Goal: Transaction & Acquisition: Purchase product/service

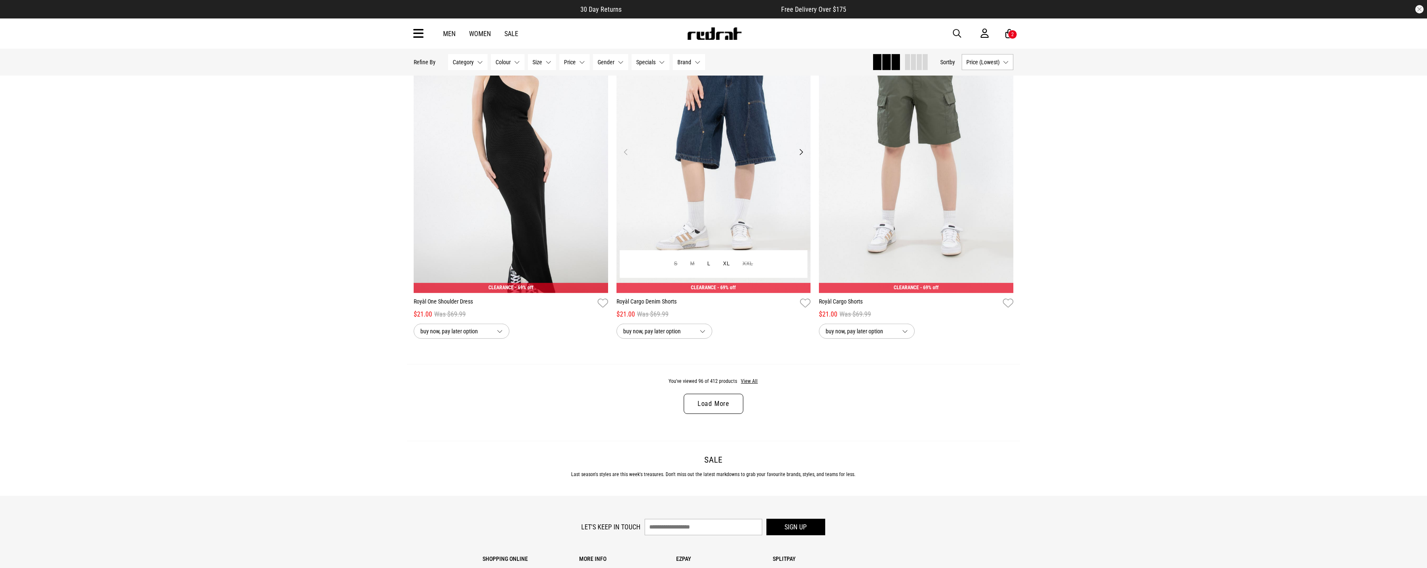
scroll to position [10501, 0]
click at [712, 271] on button "L" at bounding box center [709, 263] width 16 height 15
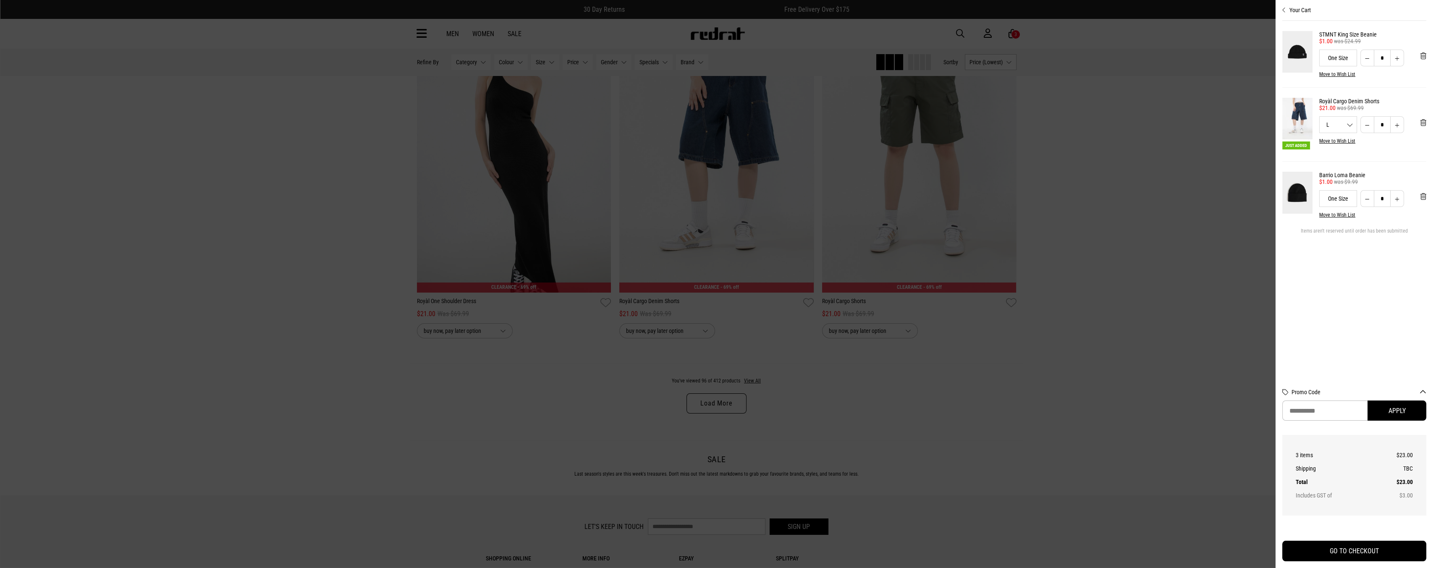
click at [1169, 358] on div at bounding box center [716, 284] width 1433 height 568
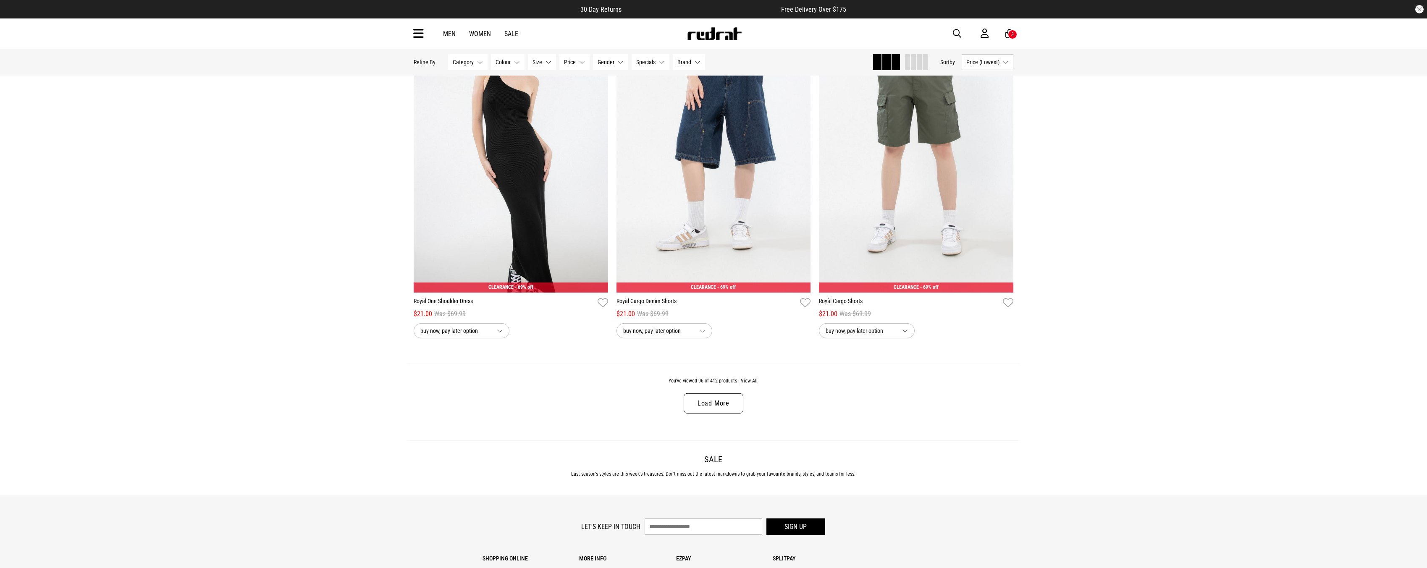
click at [734, 406] on link "Load More" at bounding box center [714, 403] width 60 height 20
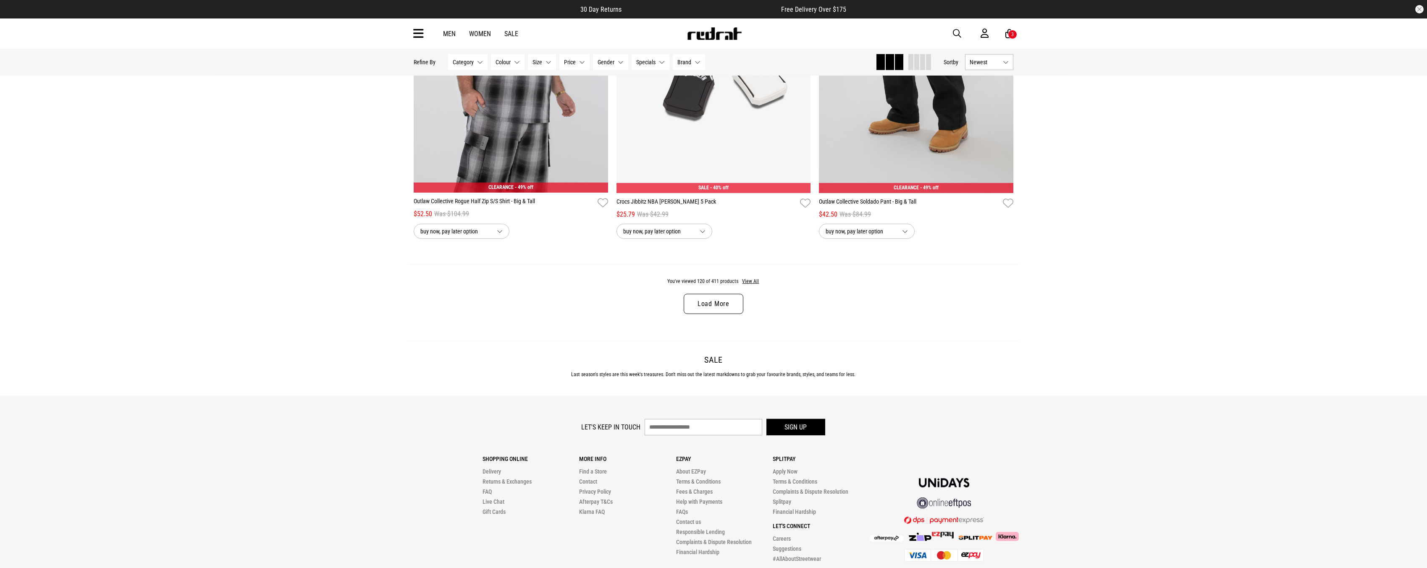
scroll to position [13171, 0]
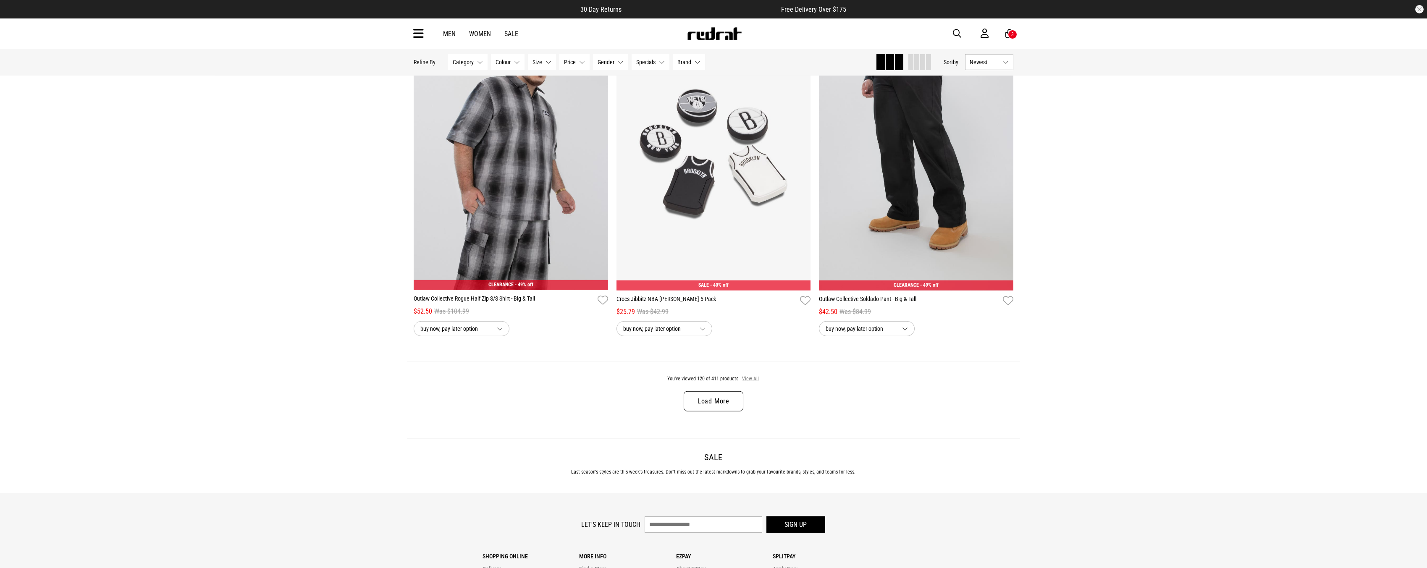
click at [751, 383] on button "View All" at bounding box center [751, 379] width 18 height 8
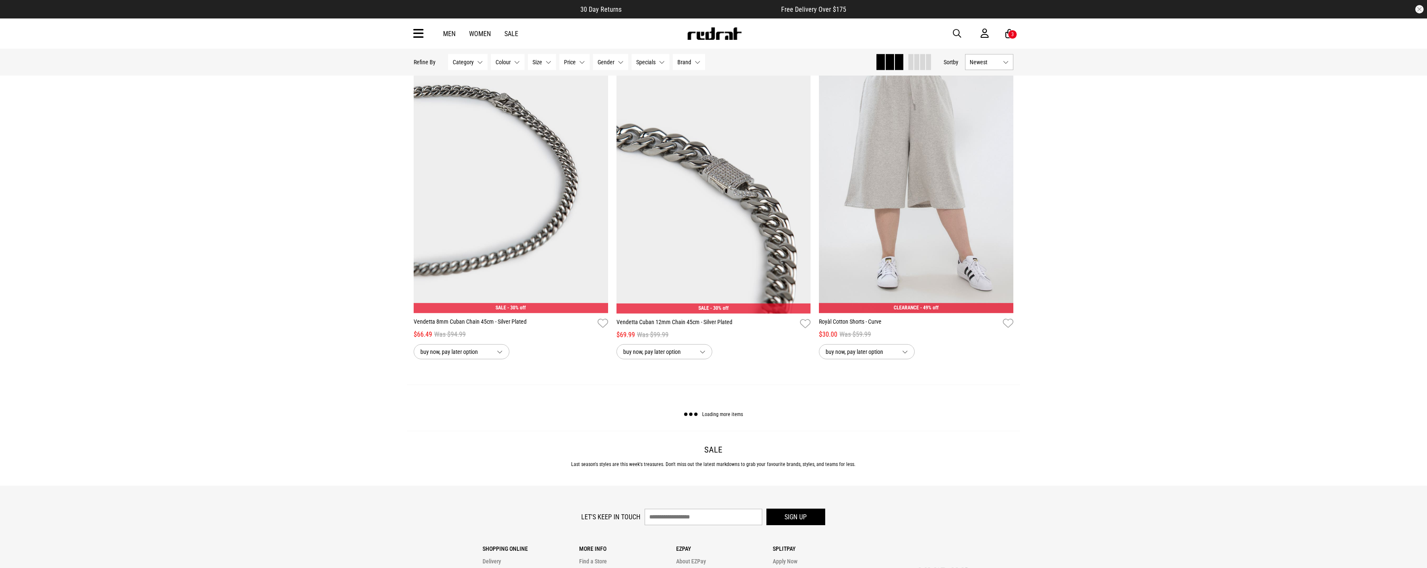
scroll to position [15858, 0]
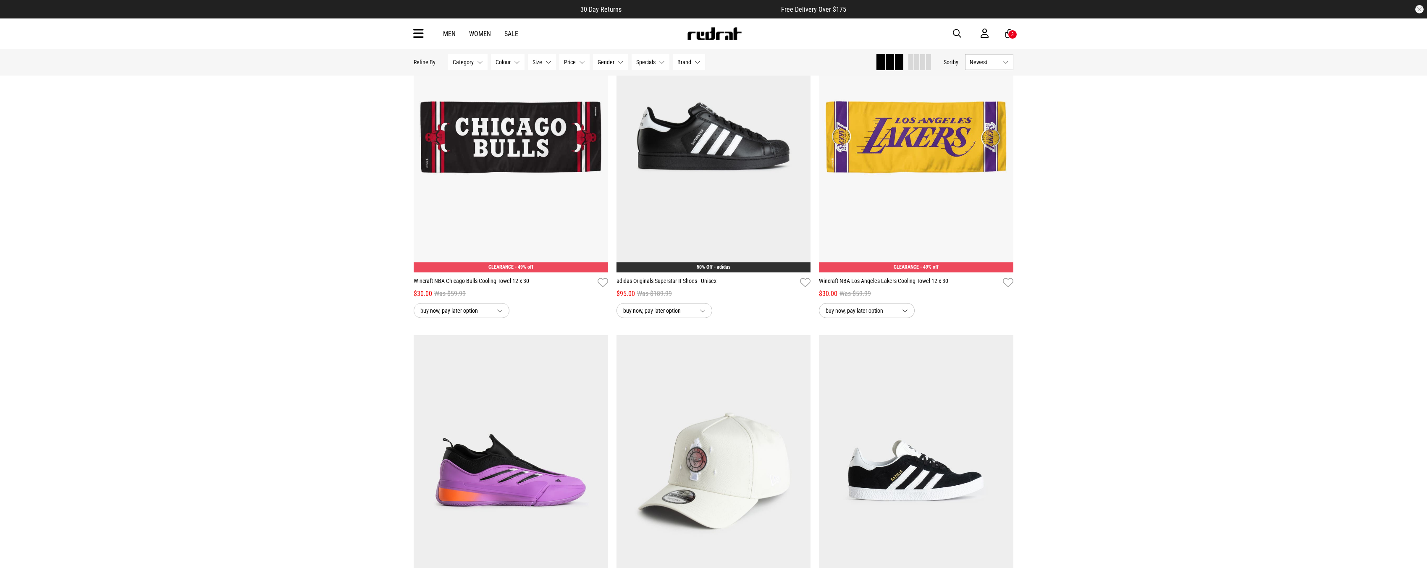
scroll to position [18377, 0]
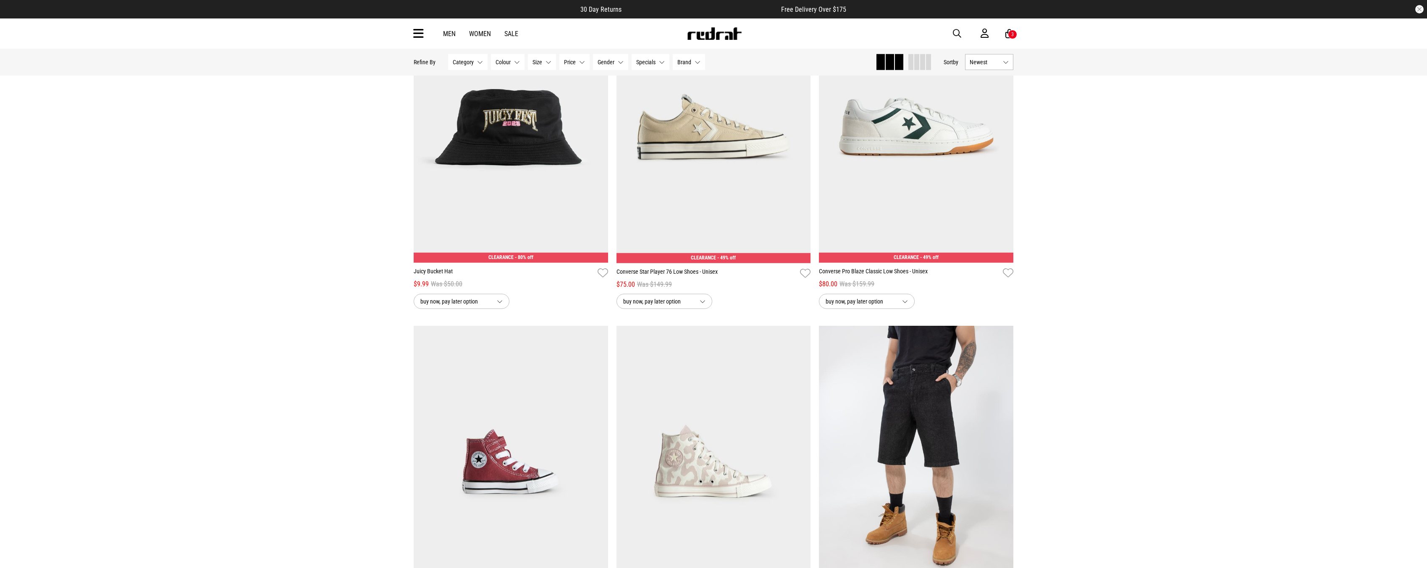
scroll to position [21064, 0]
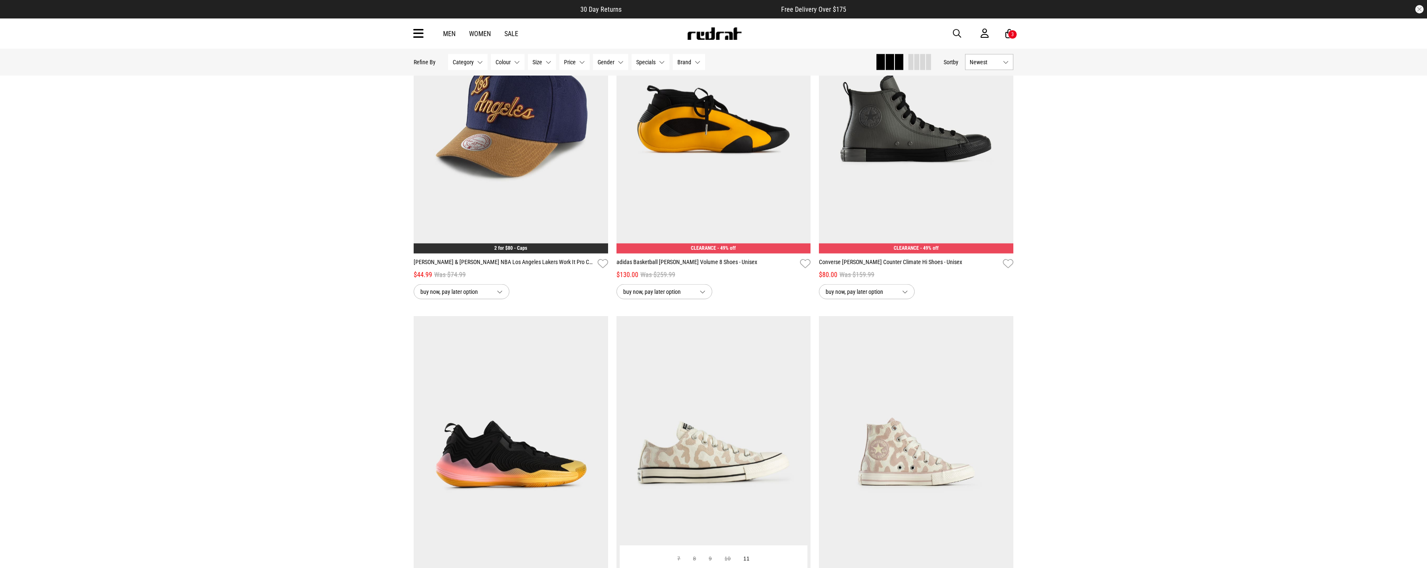
scroll to position [23751, 0]
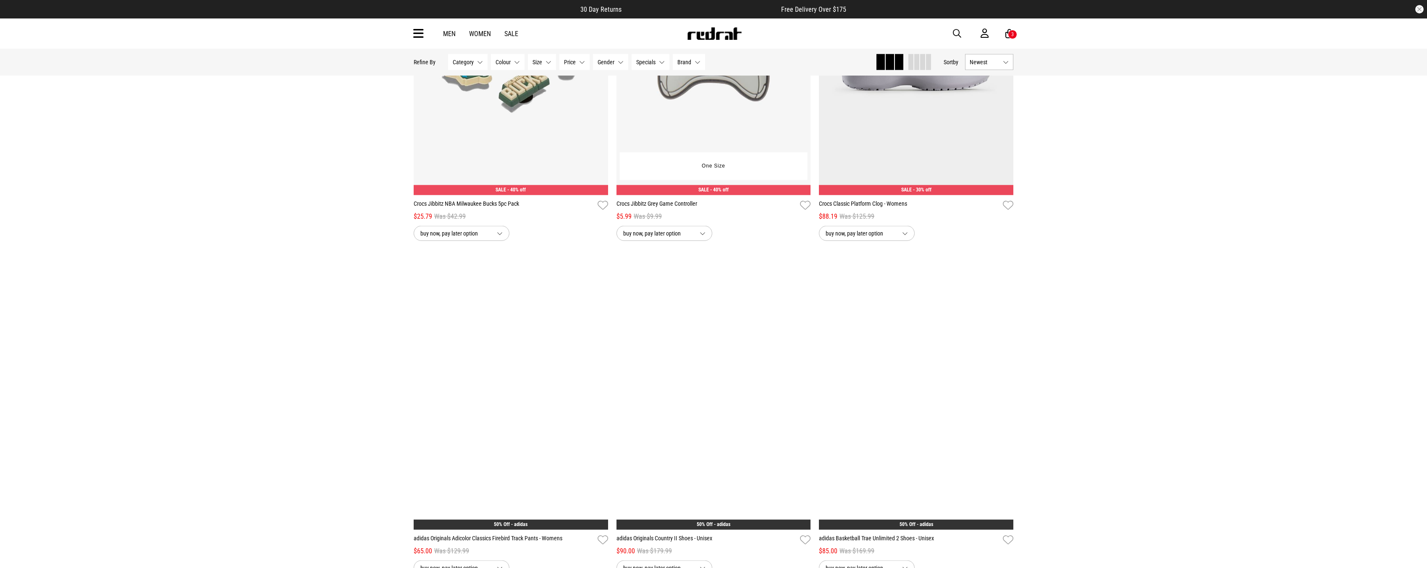
scroll to position [25431, 0]
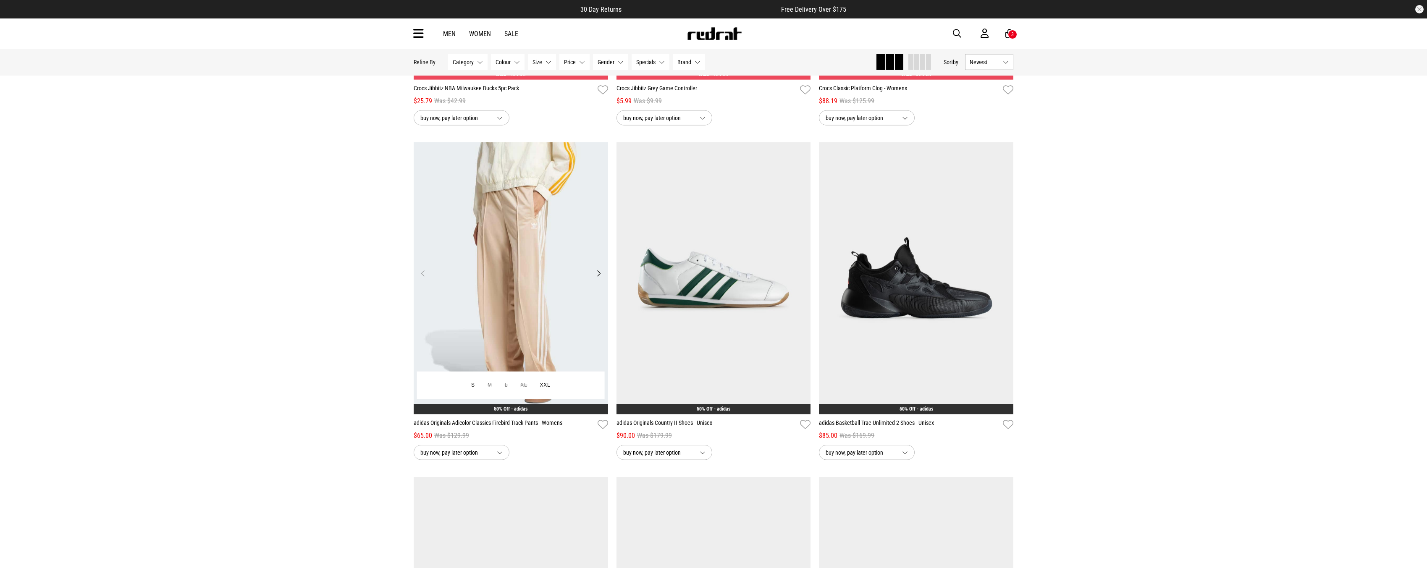
click at [600, 278] on button "Next" at bounding box center [598, 273] width 10 height 10
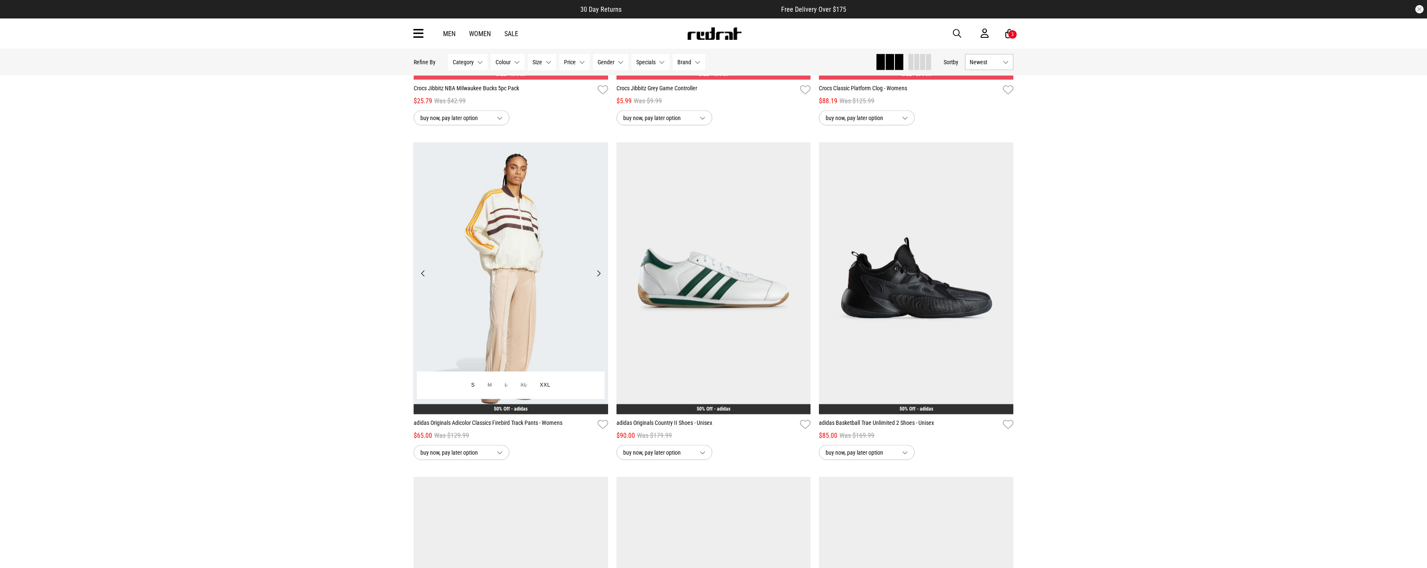
click at [600, 278] on button "Next" at bounding box center [598, 273] width 10 height 10
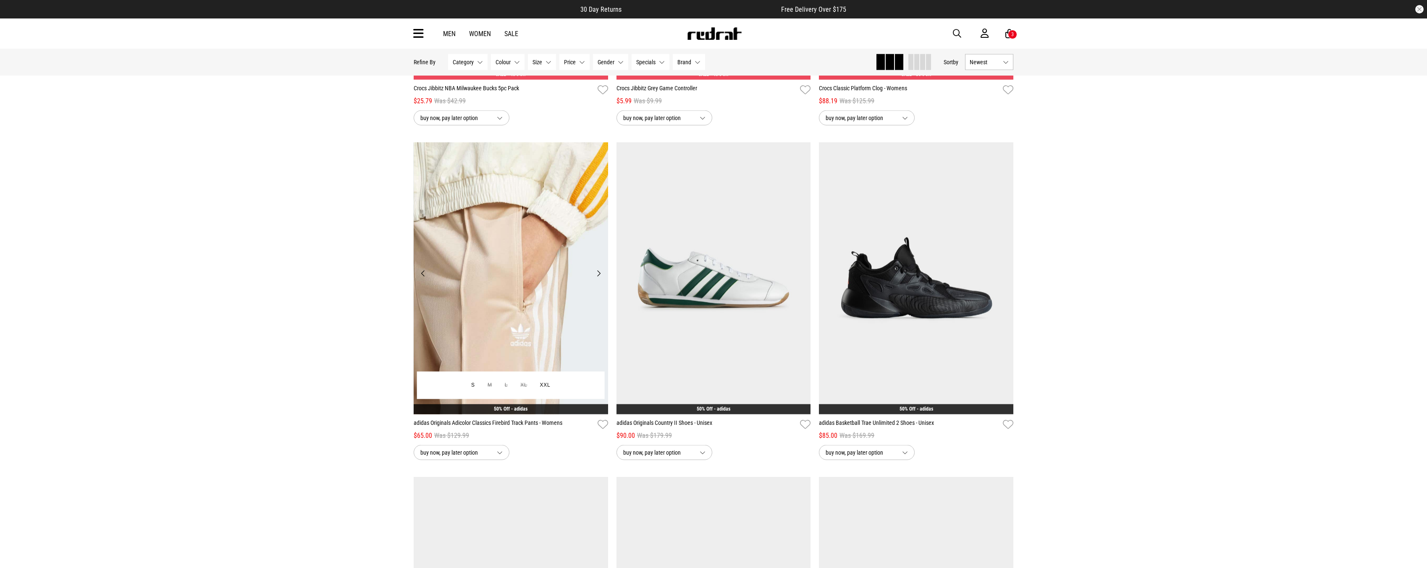
click at [600, 278] on button "Next" at bounding box center [598, 273] width 10 height 10
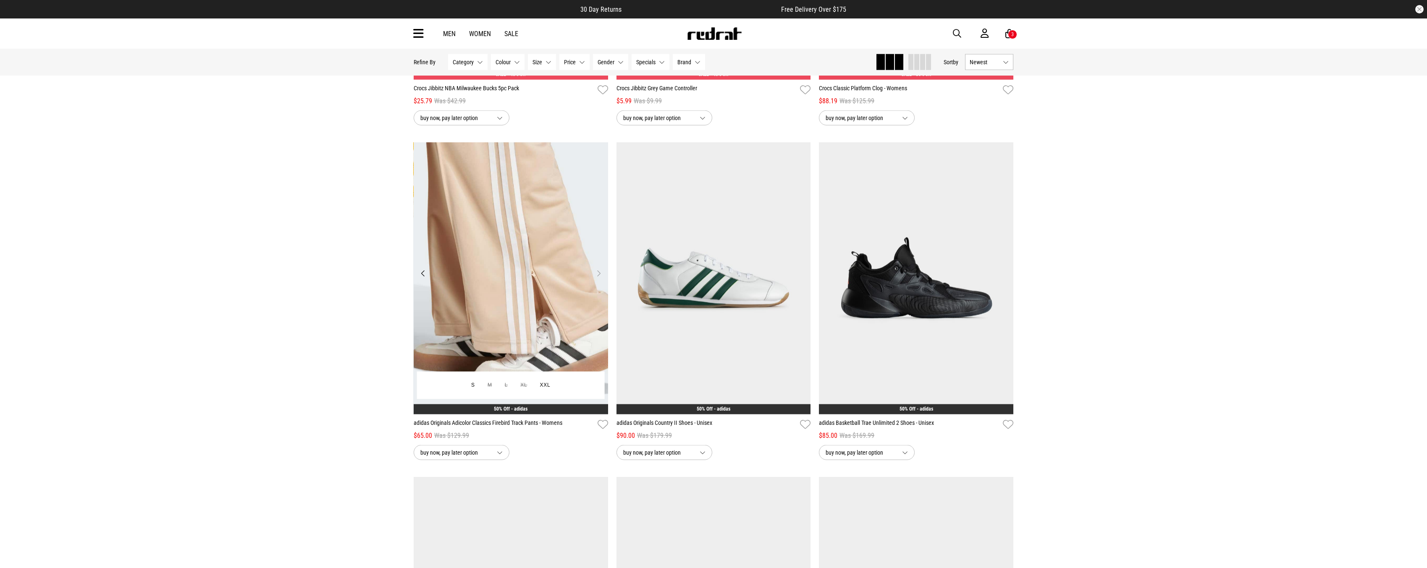
click at [600, 278] on button "Next" at bounding box center [598, 273] width 10 height 10
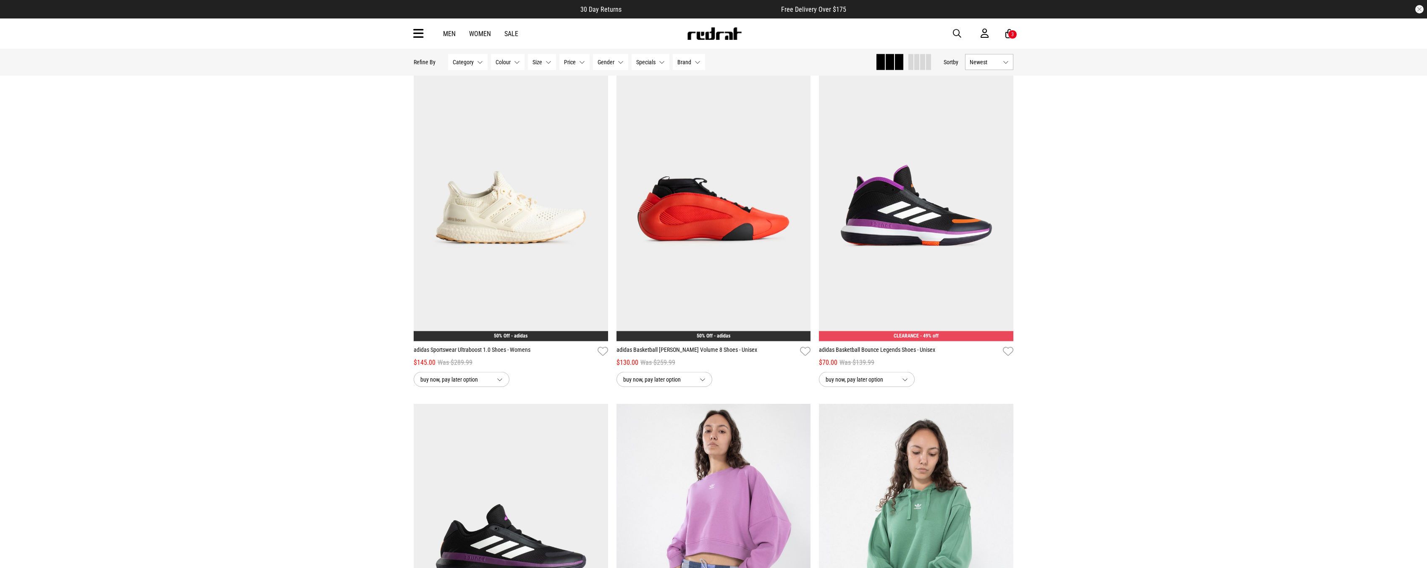
scroll to position [26102, 0]
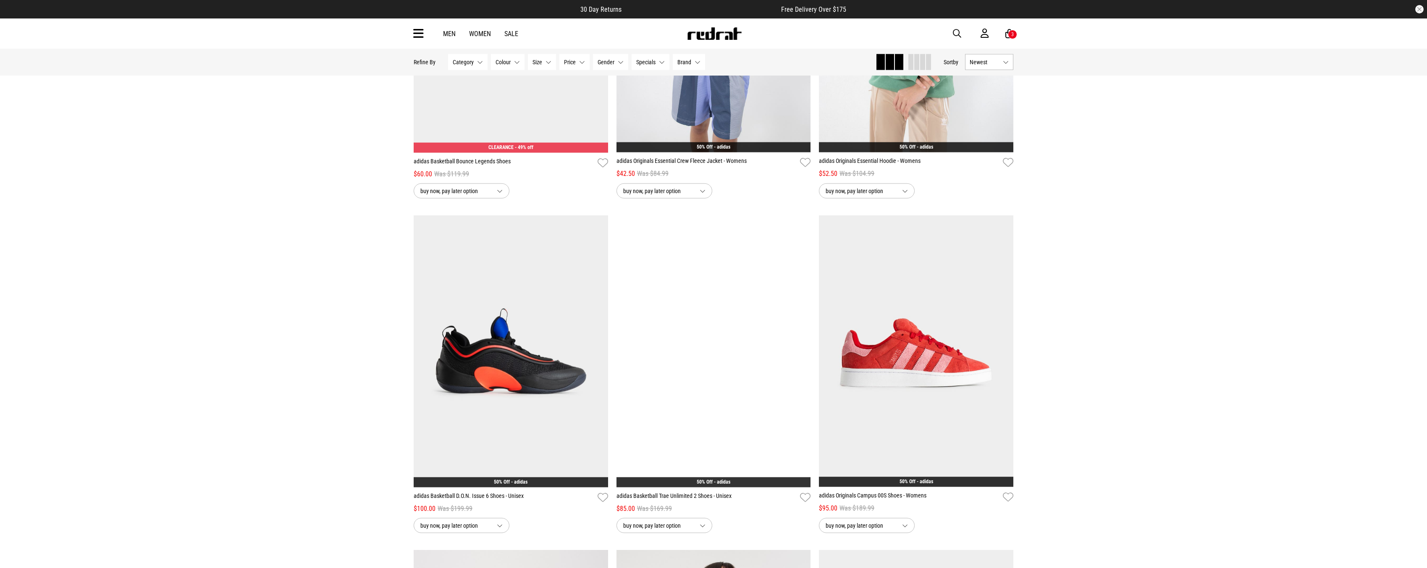
scroll to position [25934, 0]
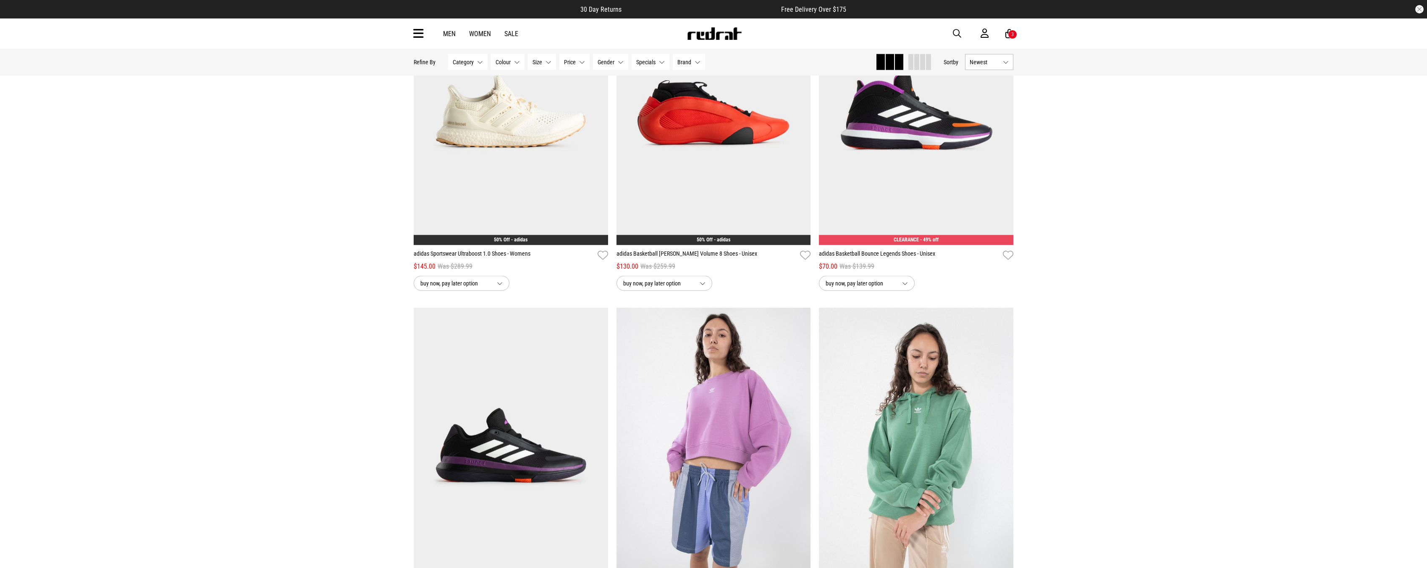
click at [1006, 68] on button "Newest" at bounding box center [989, 62] width 48 height 16
click at [997, 110] on li "Price (Lowest)" at bounding box center [988, 109] width 47 height 16
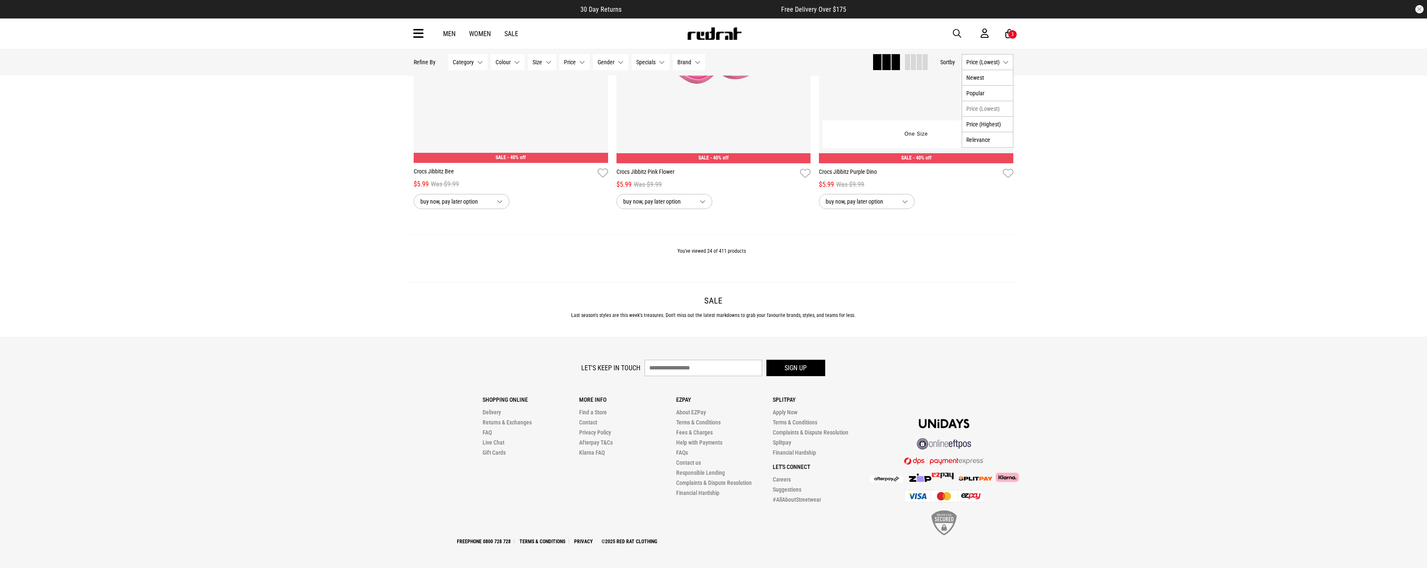
scroll to position [2590, 0]
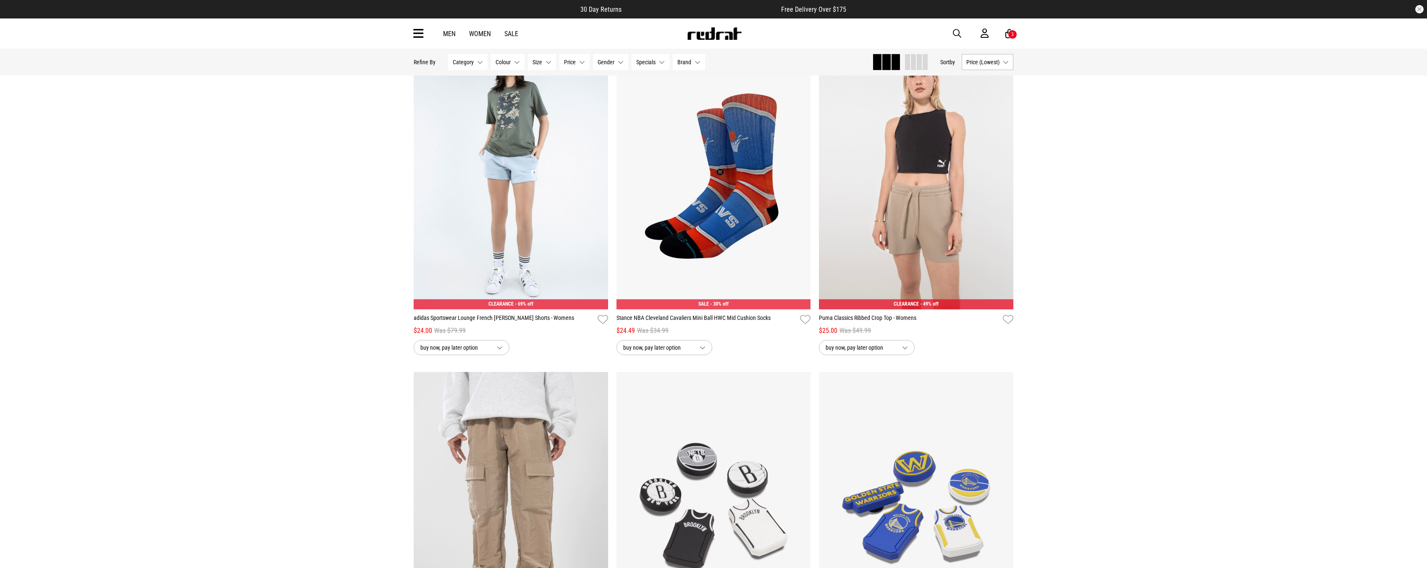
scroll to position [11978, 0]
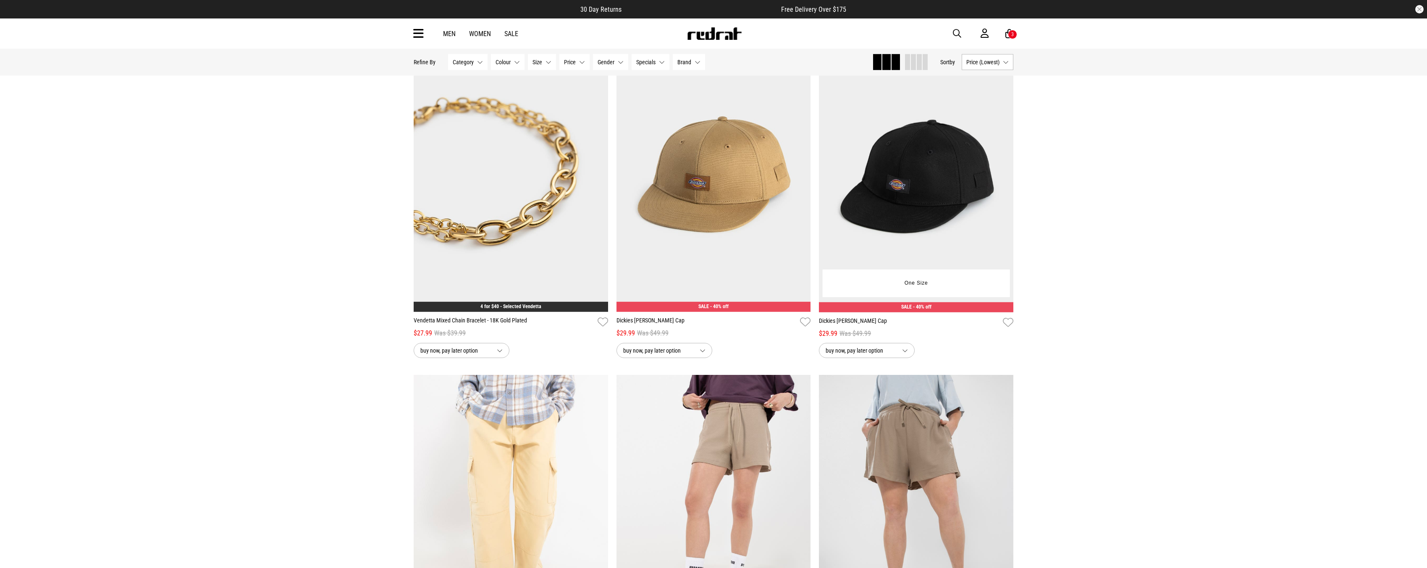
scroll to position [15657, 0]
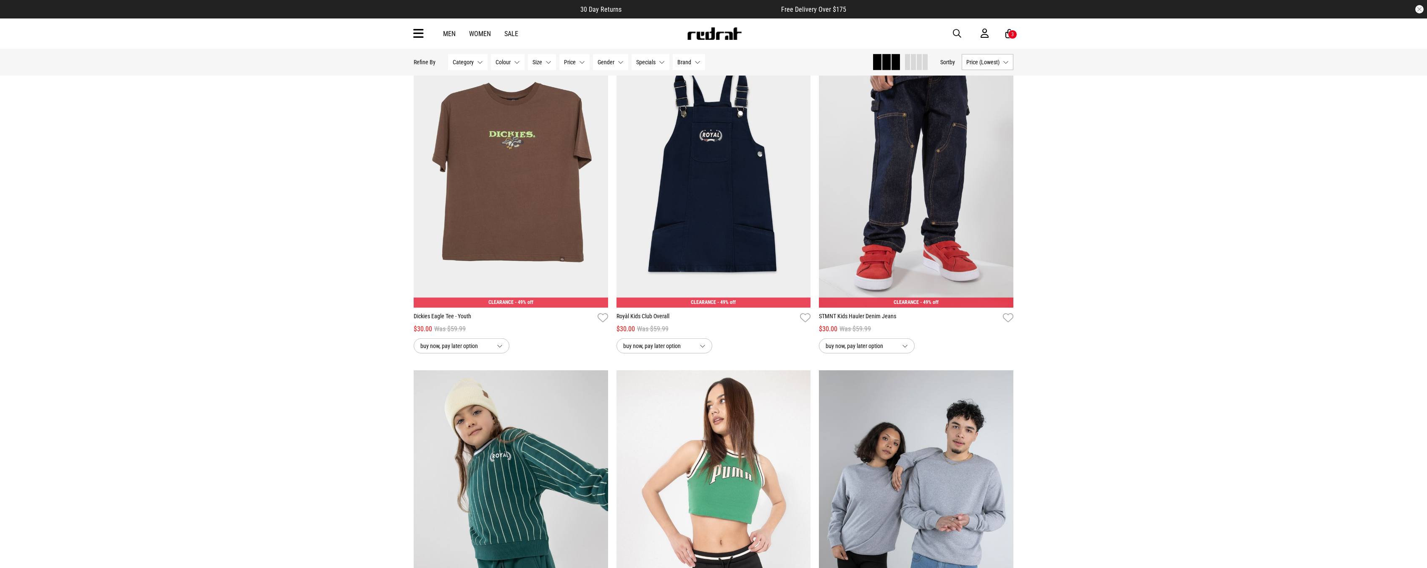
scroll to position [16832, 0]
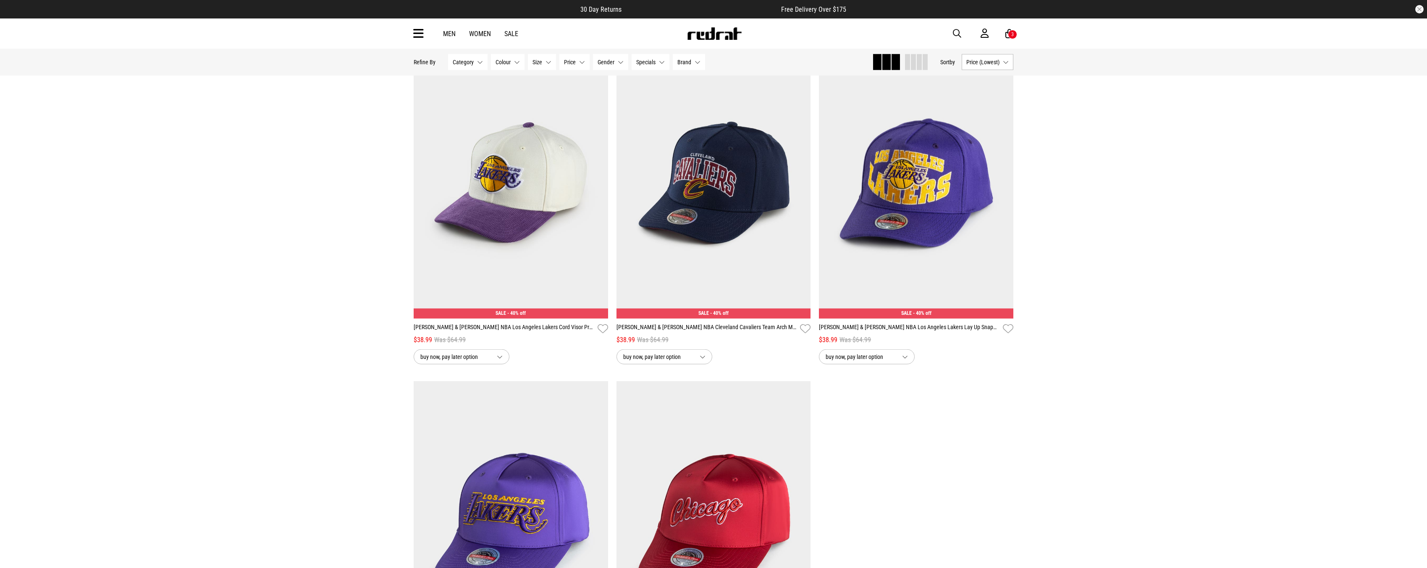
scroll to position [21184, 0]
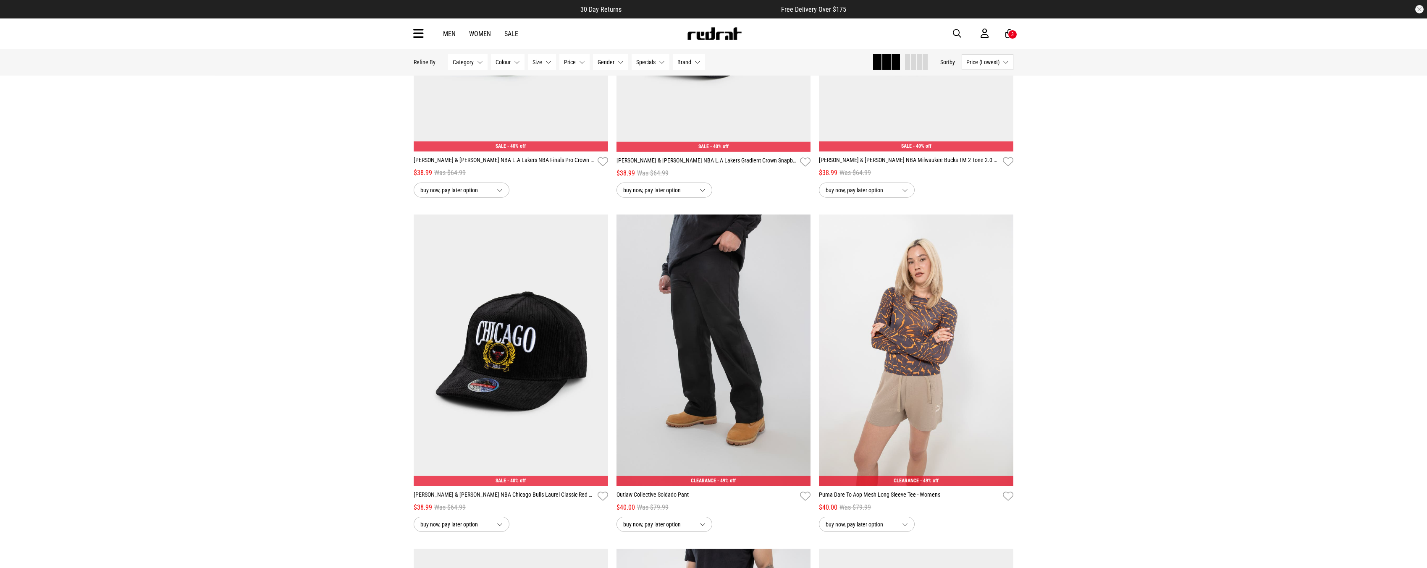
scroll to position [21008, 0]
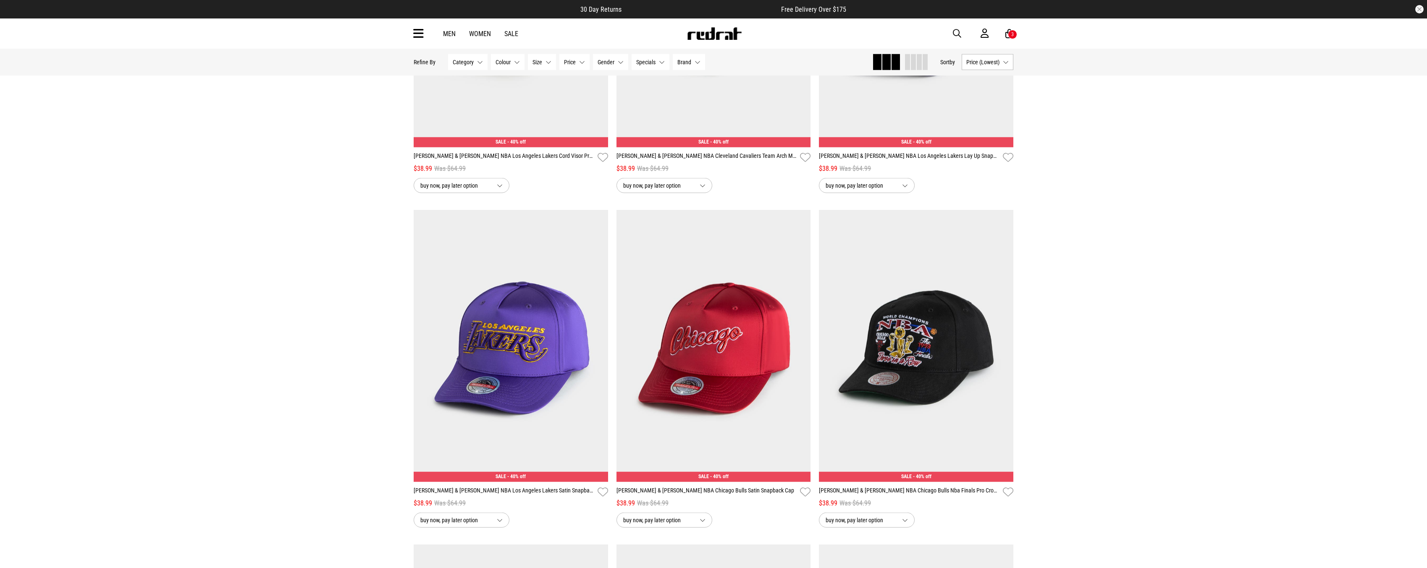
click at [511, 35] on link "Sale" at bounding box center [511, 34] width 14 height 8
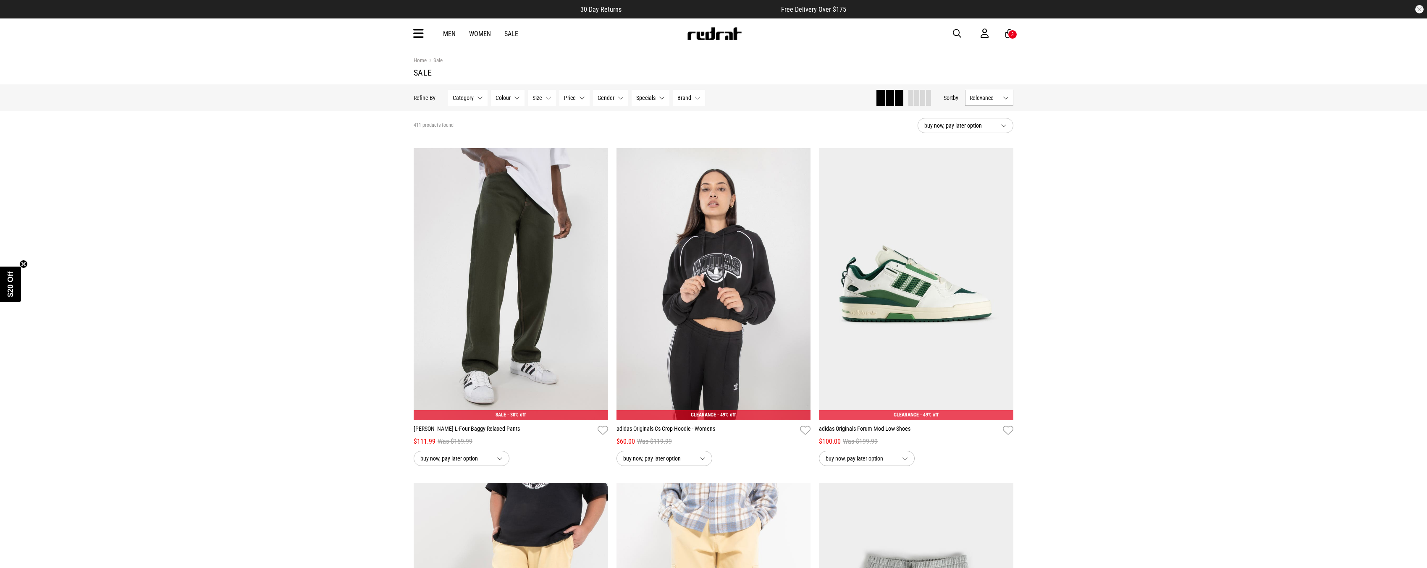
click at [416, 32] on icon at bounding box center [418, 34] width 10 height 14
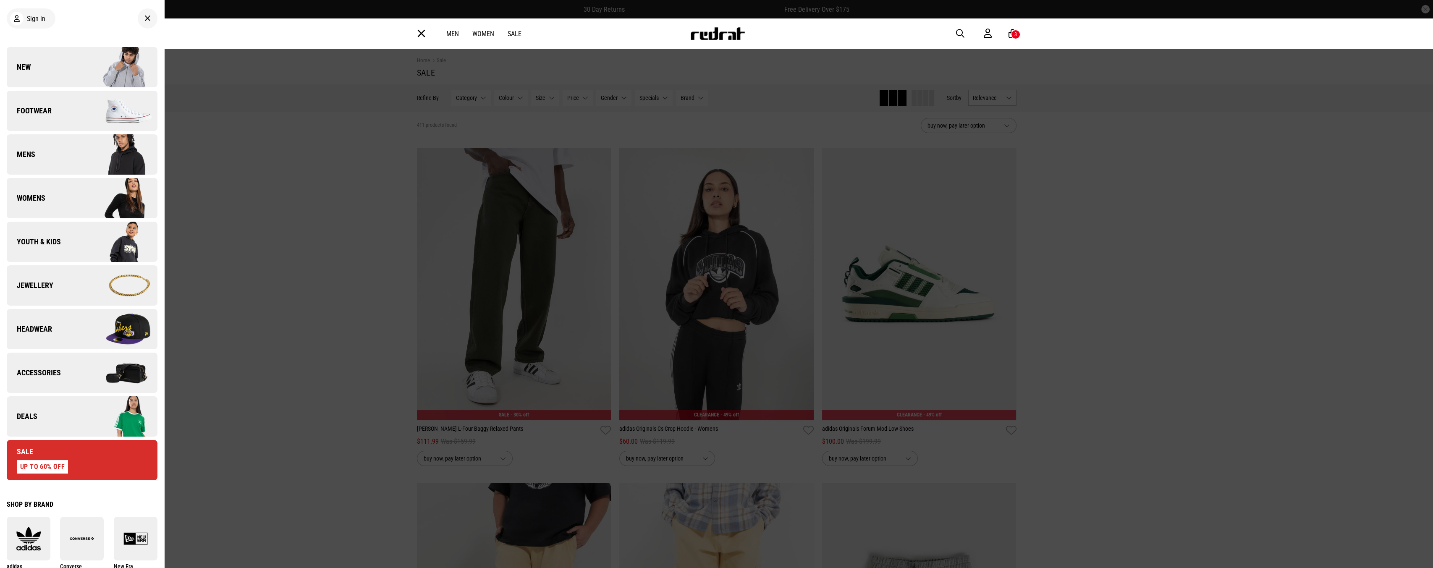
click at [84, 465] on link "Sale UP TO 60% OFF" at bounding box center [82, 460] width 151 height 40
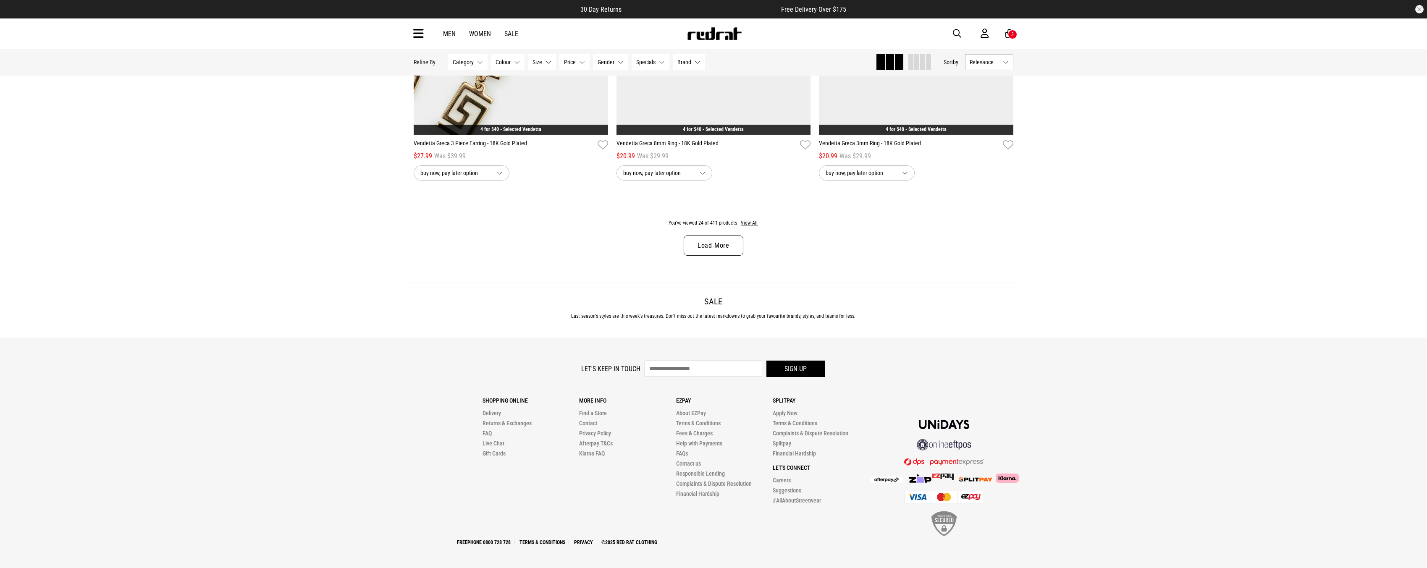
scroll to position [2632, 0]
click at [745, 220] on button "View All" at bounding box center [750, 223] width 18 height 8
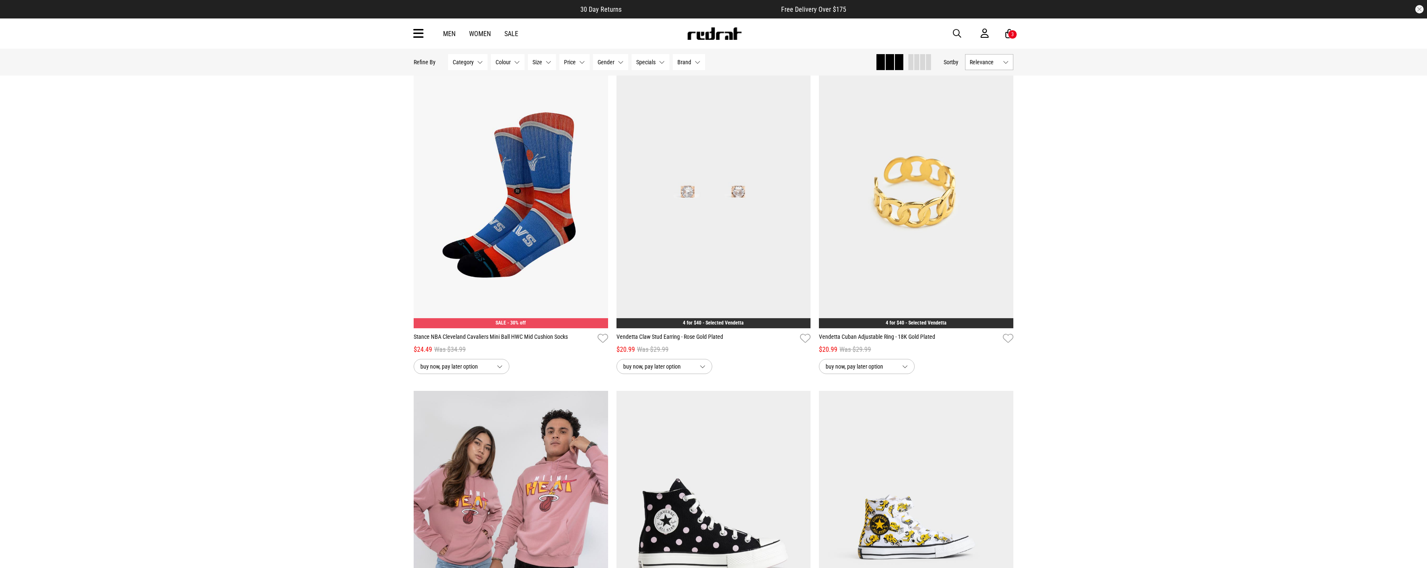
scroll to position [4983, 0]
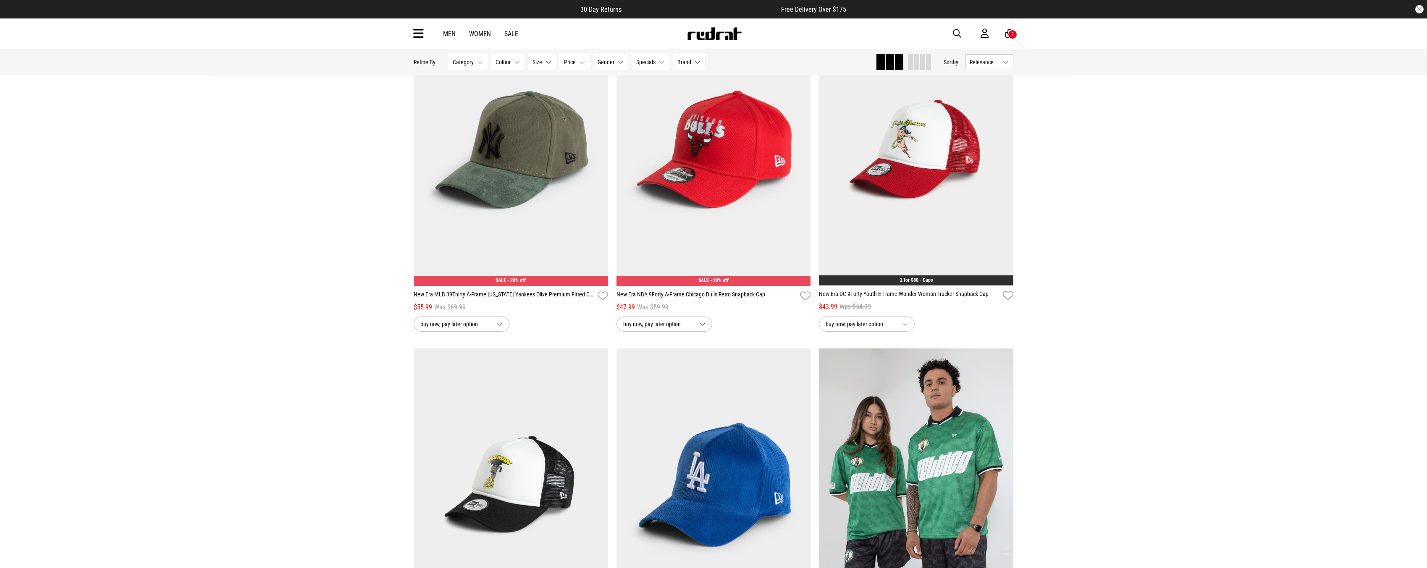
scroll to position [5859, 0]
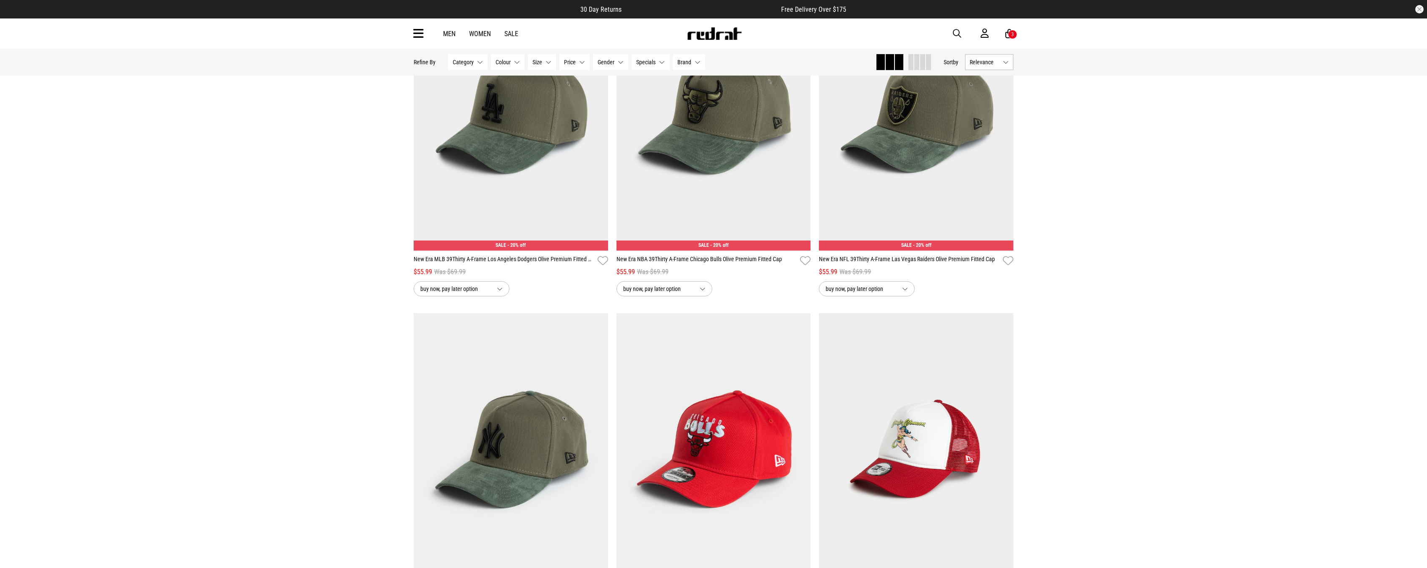
click at [516, 35] on link "Sale" at bounding box center [511, 34] width 14 height 8
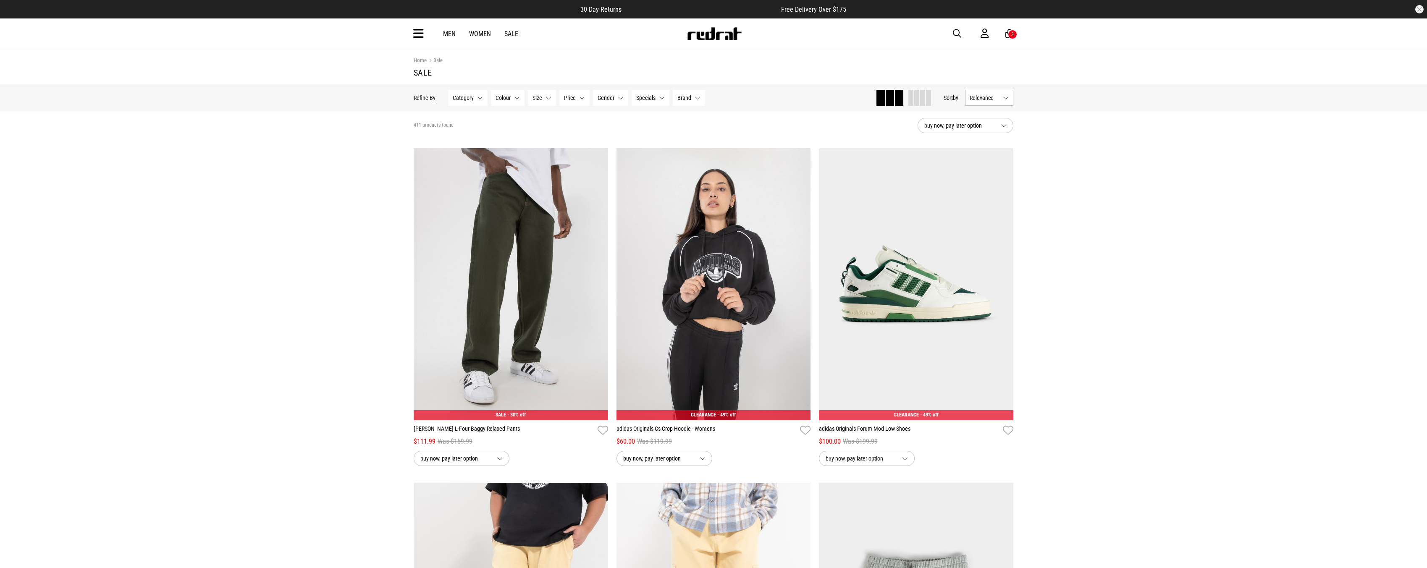
click at [425, 94] on p "Refine By" at bounding box center [425, 97] width 22 height 7
click at [690, 98] on span "Brand" at bounding box center [684, 97] width 14 height 7
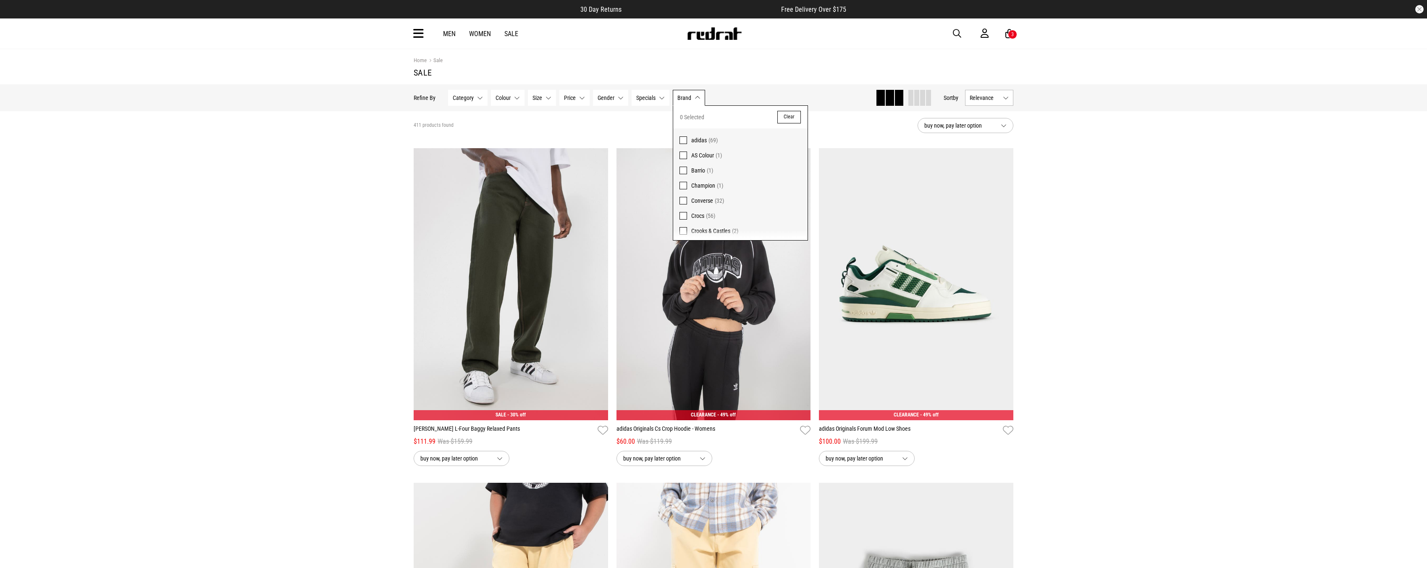
click at [684, 140] on span at bounding box center [683, 140] width 8 height 8
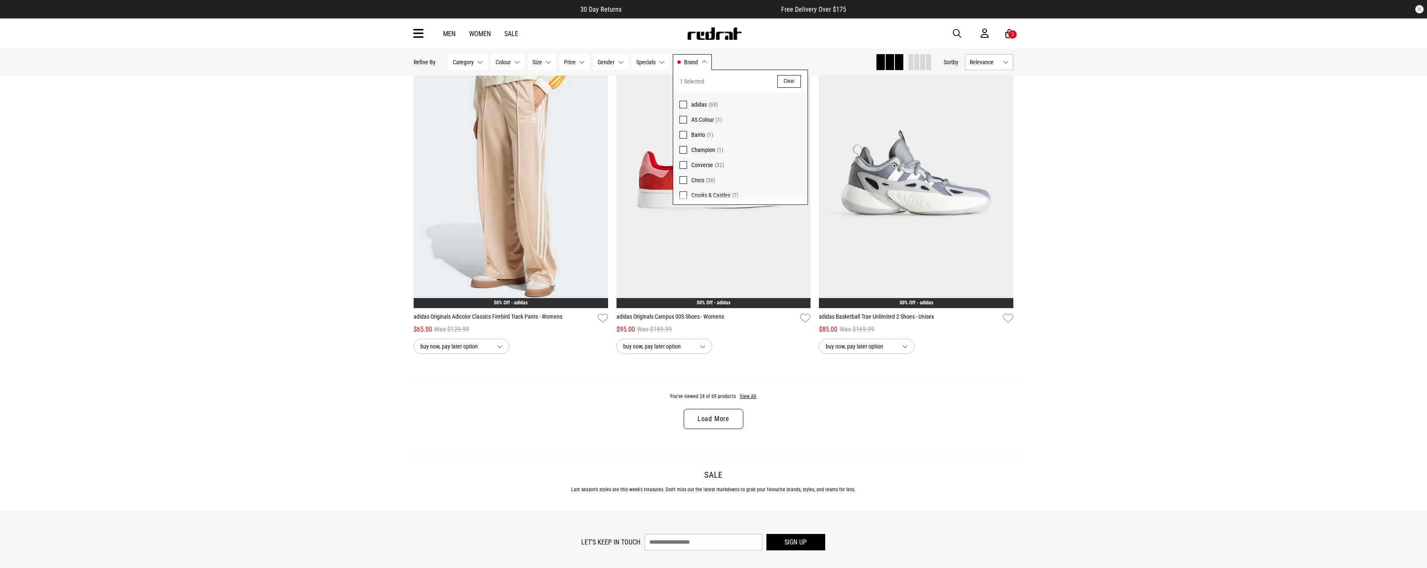
scroll to position [2519, 0]
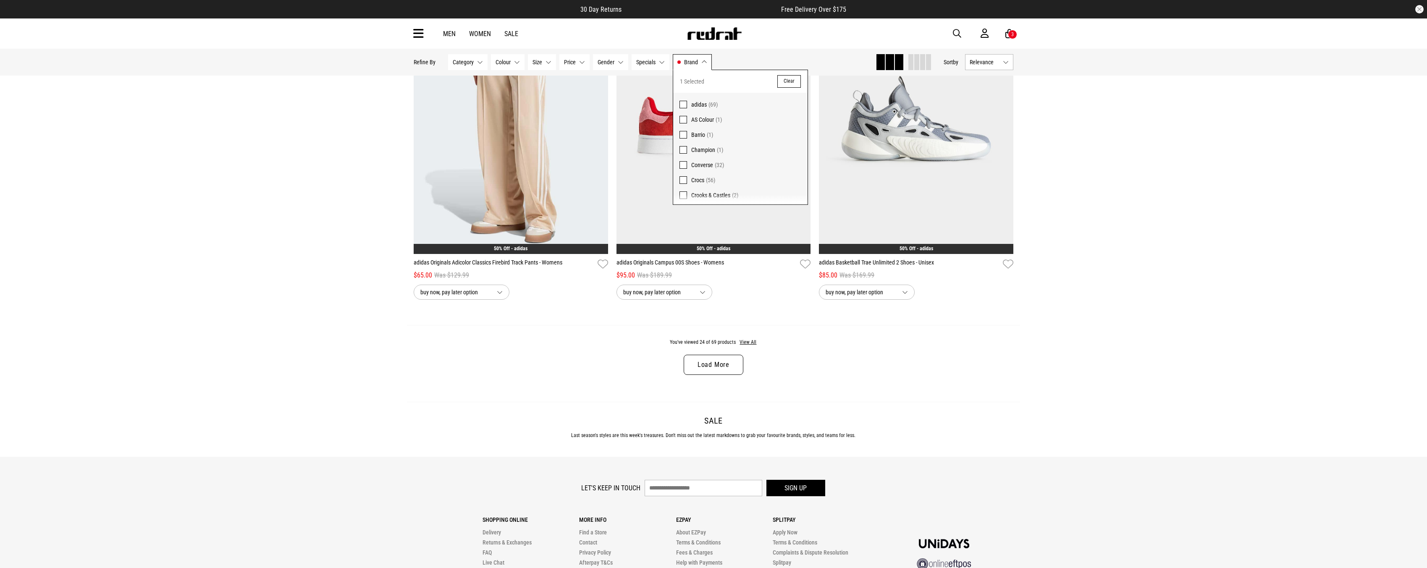
click at [725, 366] on link "Load More" at bounding box center [714, 365] width 60 height 20
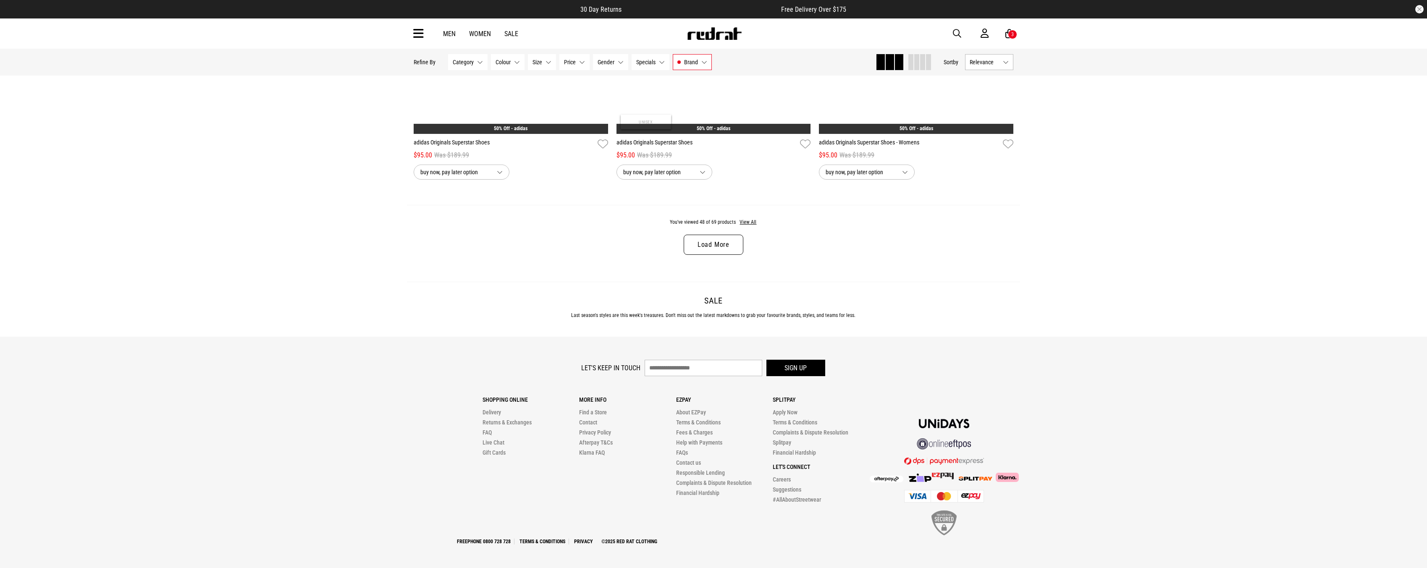
scroll to position [5322, 0]
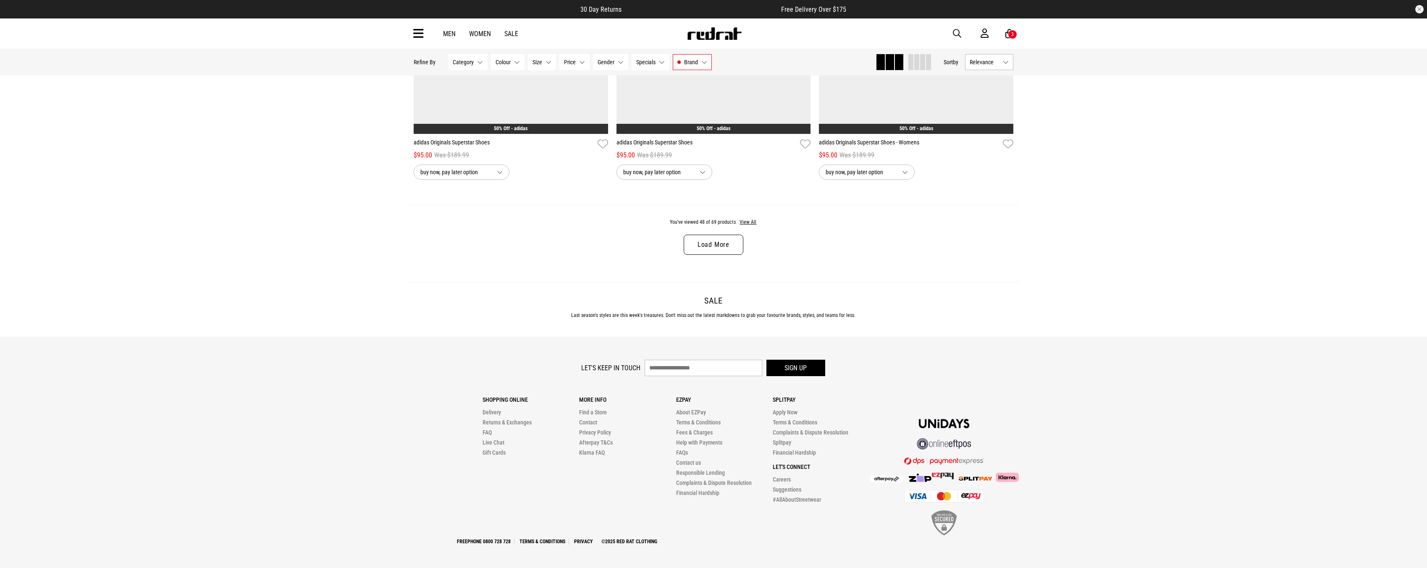
click at [700, 245] on link "Load More" at bounding box center [714, 245] width 60 height 20
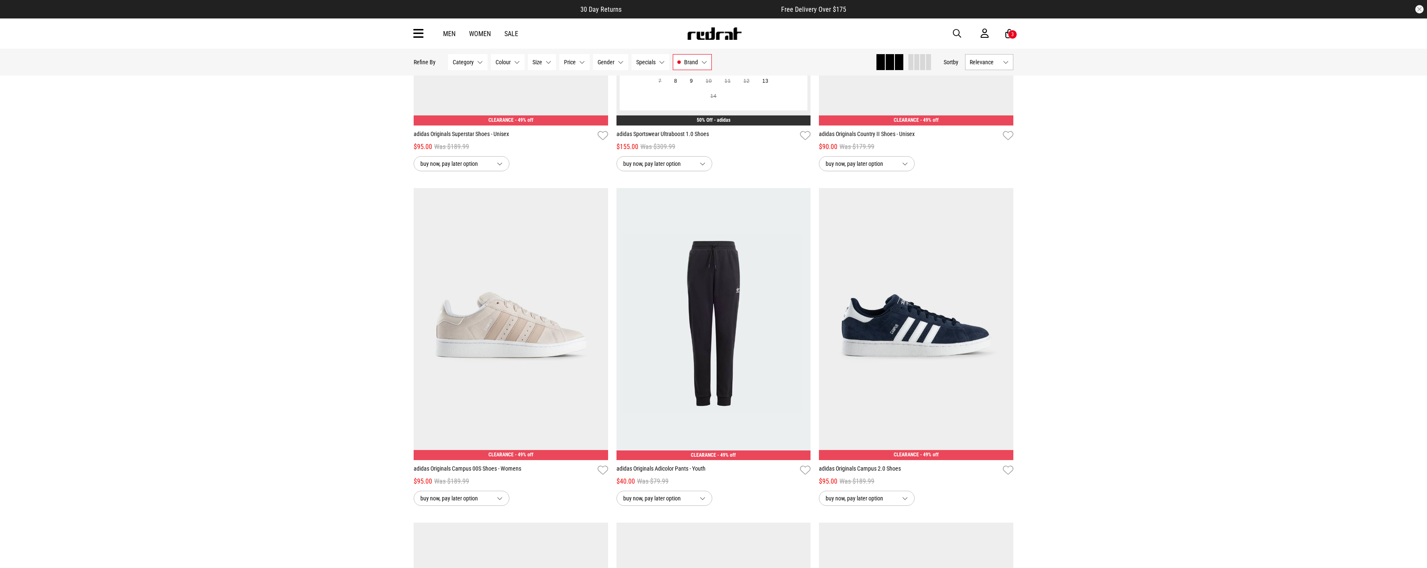
scroll to position [3978, 0]
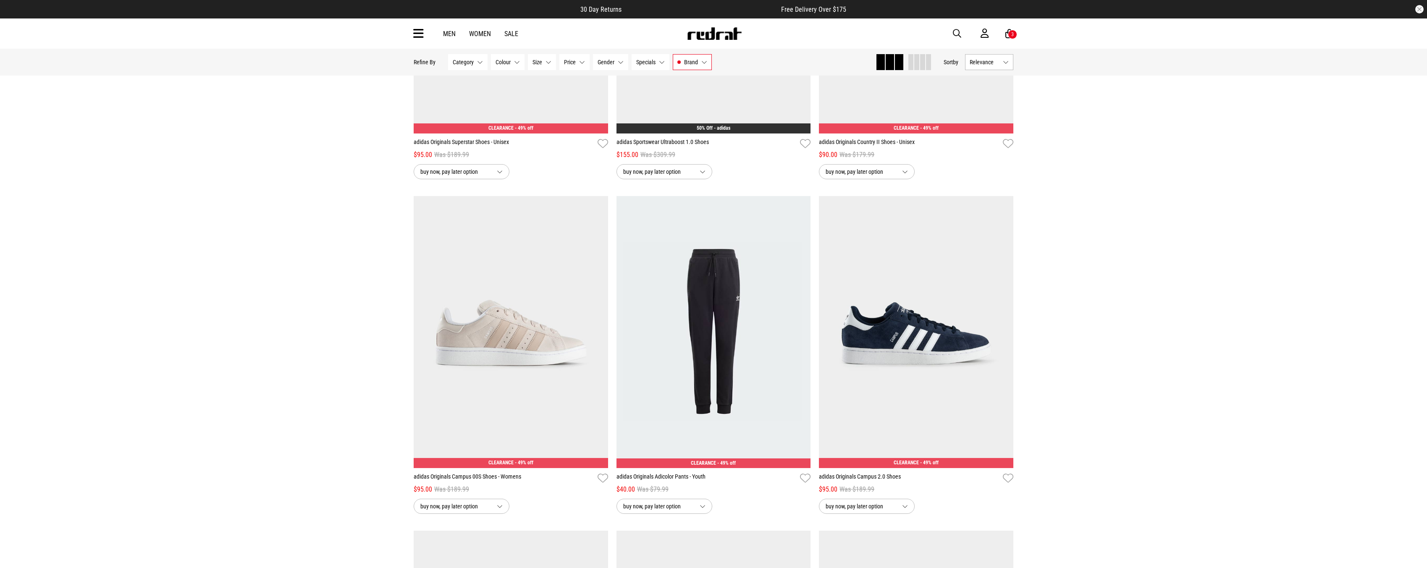
click at [686, 59] on span "Brand" at bounding box center [691, 62] width 14 height 7
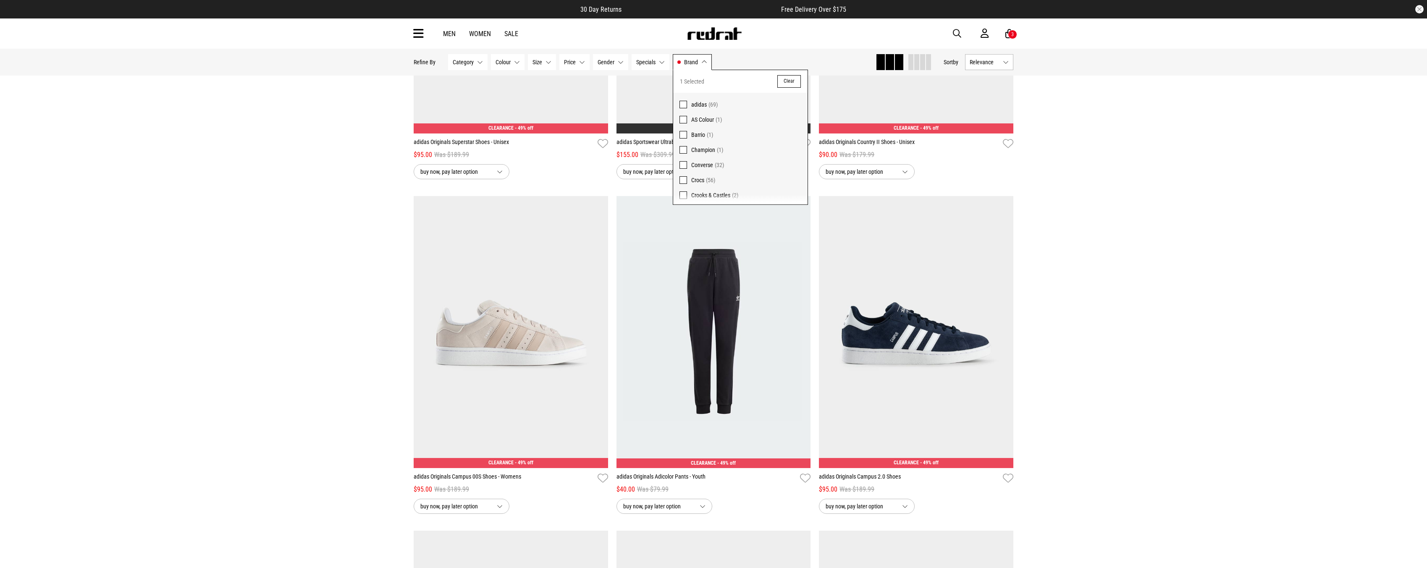
click at [780, 79] on button "Clear" at bounding box center [789, 81] width 24 height 13
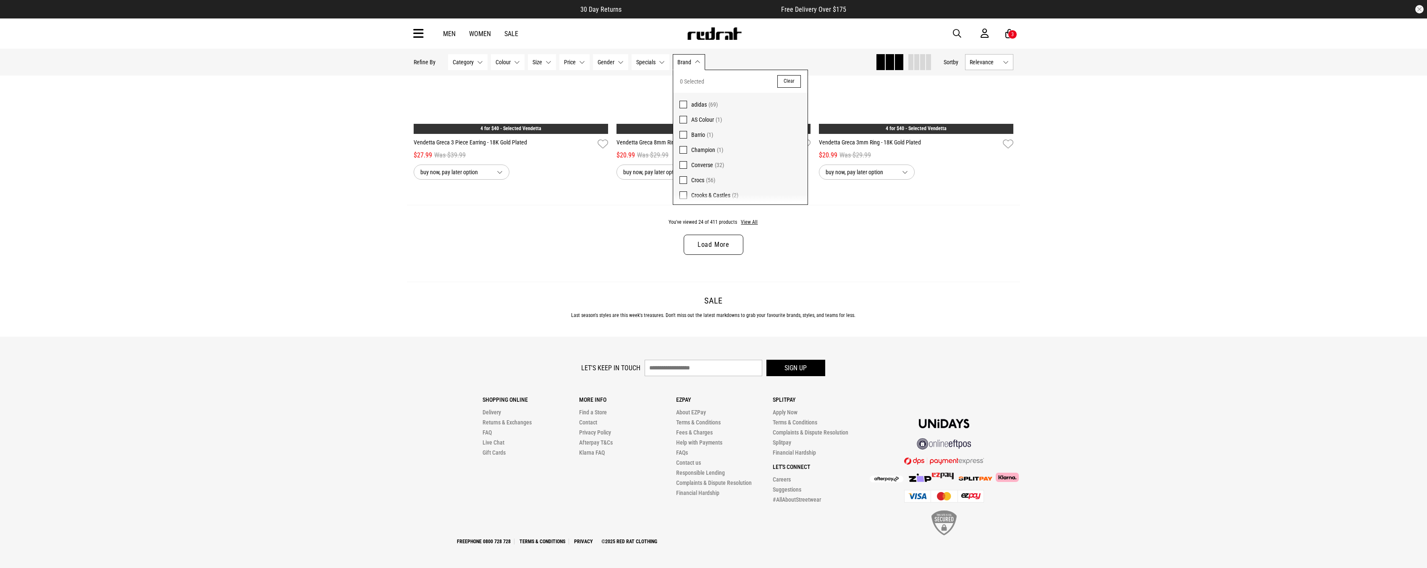
scroll to position [2630, 0]
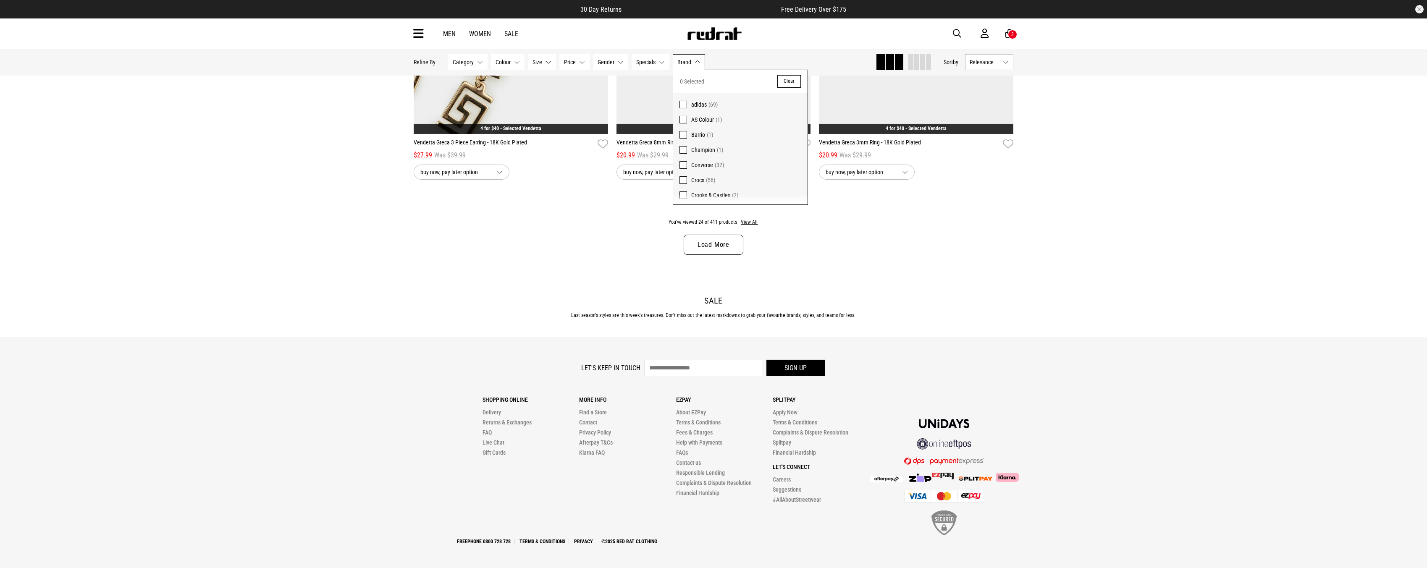
click at [666, 62] on button "Specials None selected" at bounding box center [650, 62] width 38 height 16
click at [644, 104] on span at bounding box center [642, 105] width 8 height 8
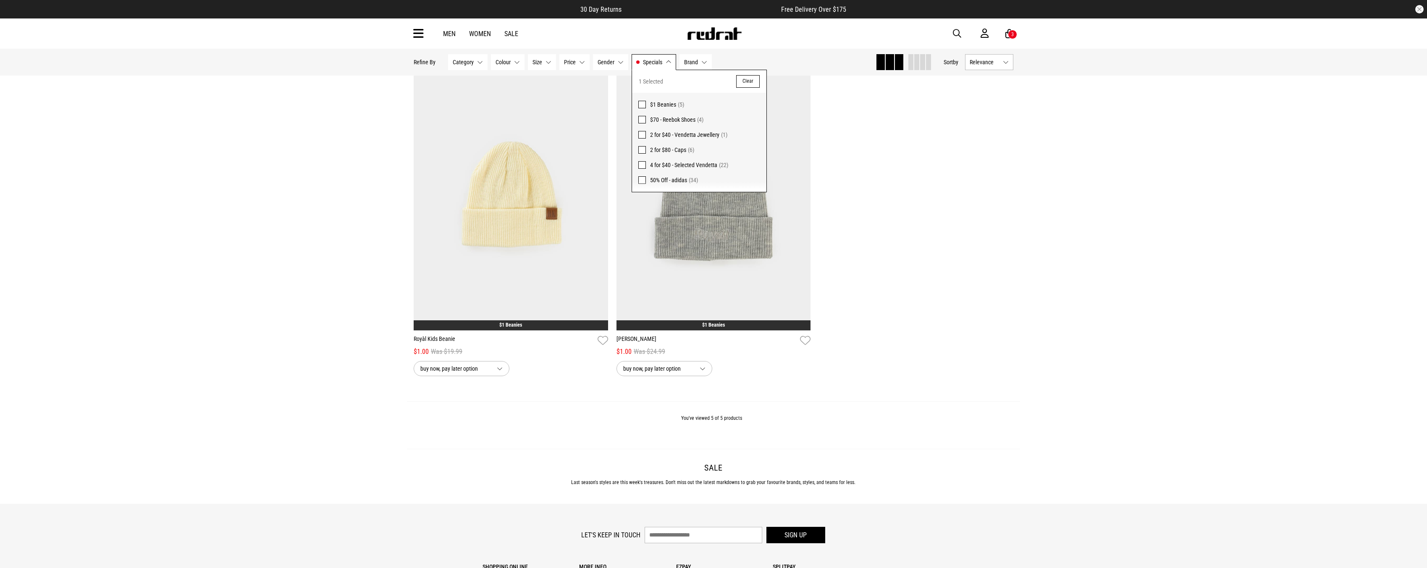
scroll to position [435, 0]
click at [723, 300] on button "One Size" at bounding box center [713, 301] width 37 height 15
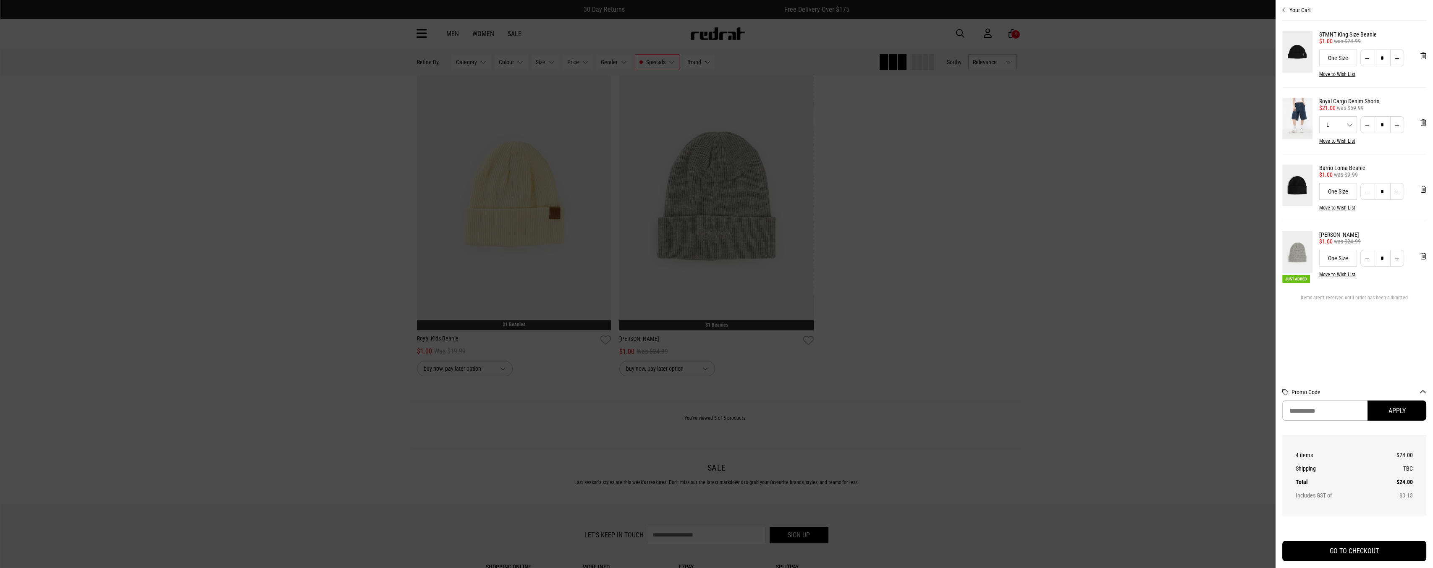
click at [589, 398] on div at bounding box center [716, 284] width 1433 height 568
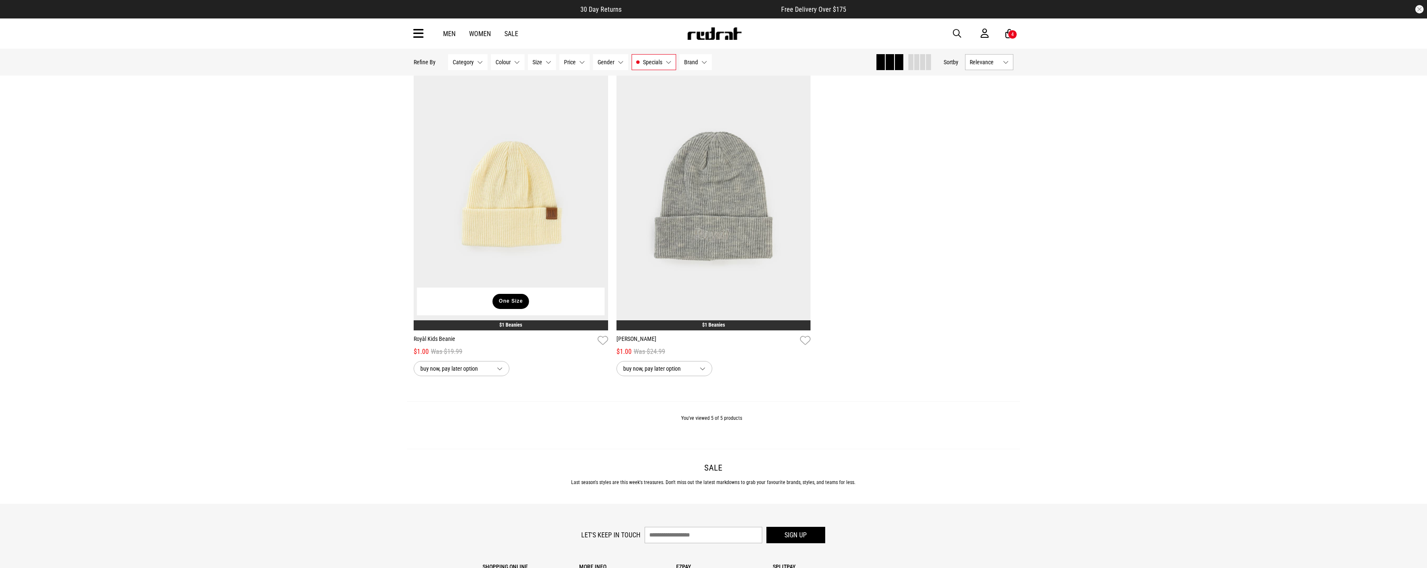
click at [506, 304] on button "One Size" at bounding box center [510, 301] width 37 height 15
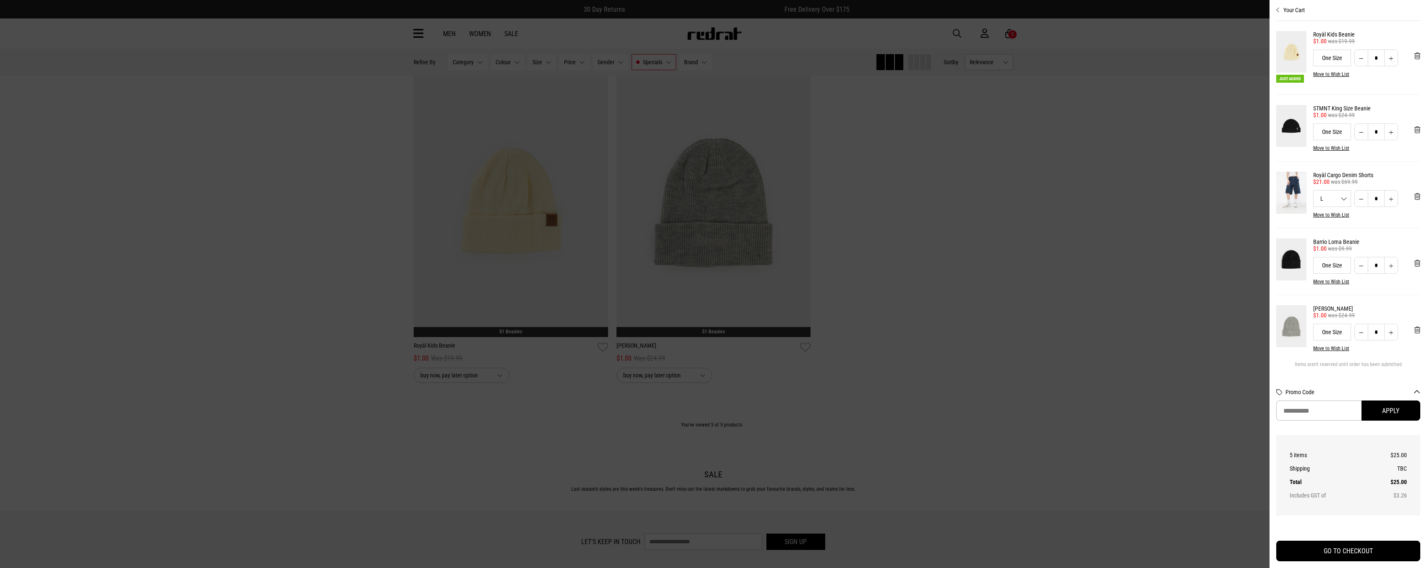
scroll to position [267, 0]
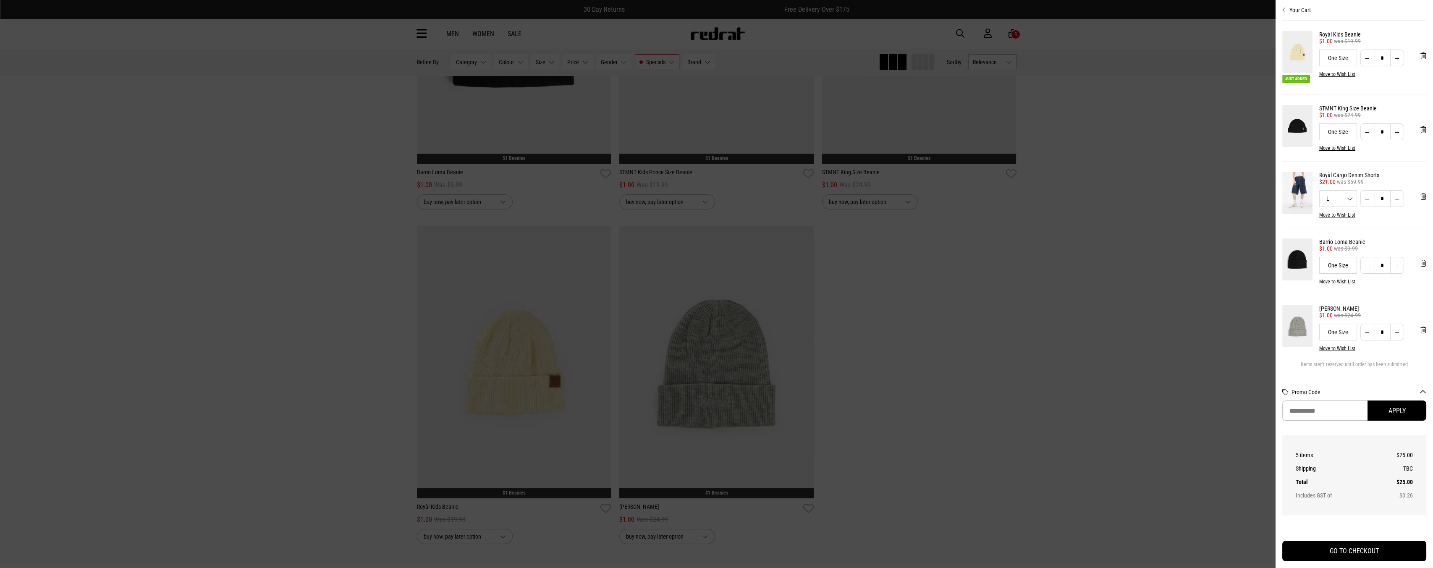
click at [1060, 380] on div at bounding box center [716, 284] width 1433 height 568
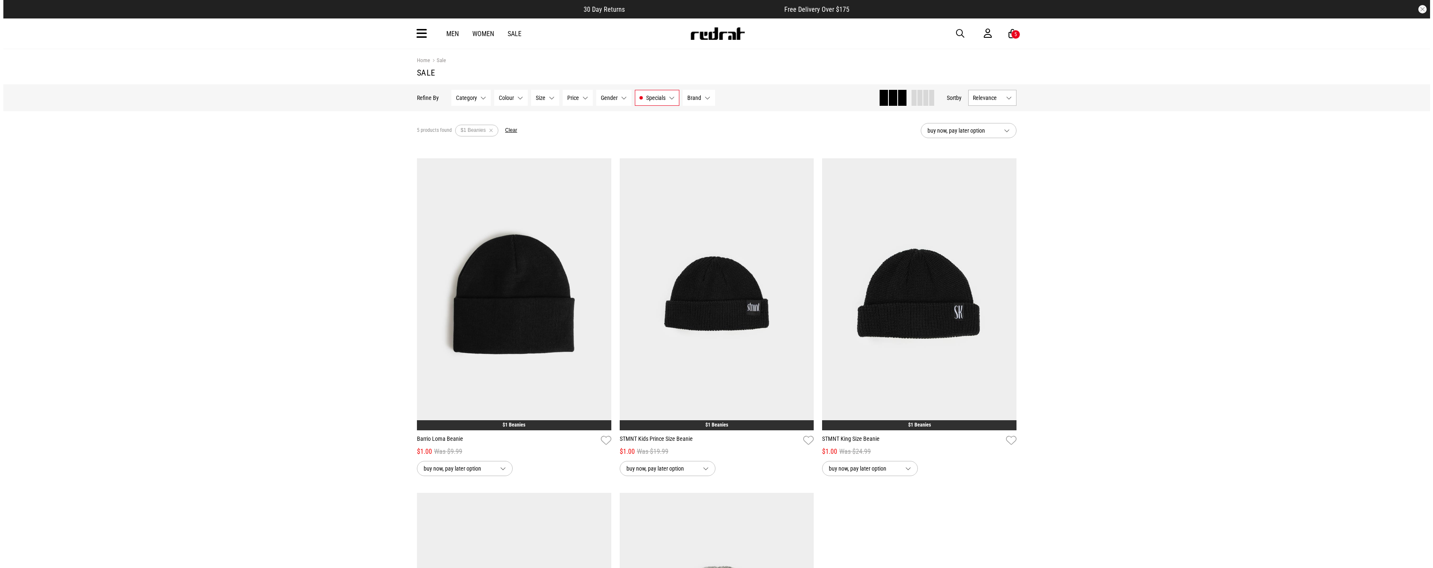
scroll to position [168, 0]
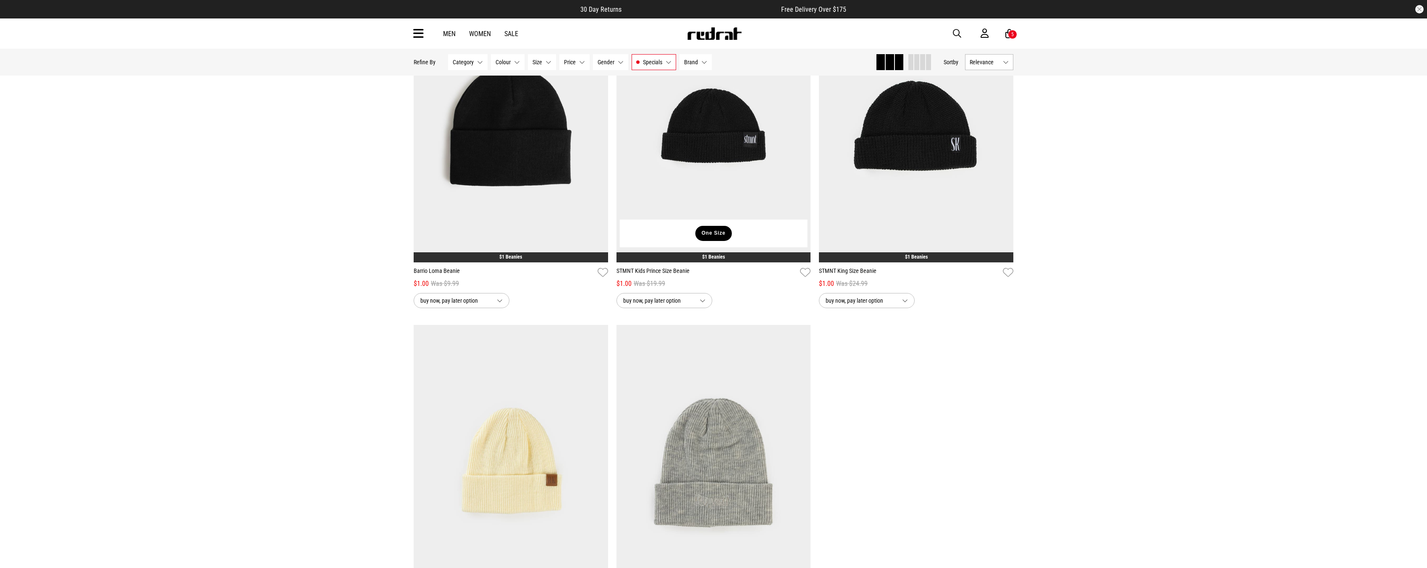
click at [706, 233] on button "One Size" at bounding box center [713, 233] width 37 height 15
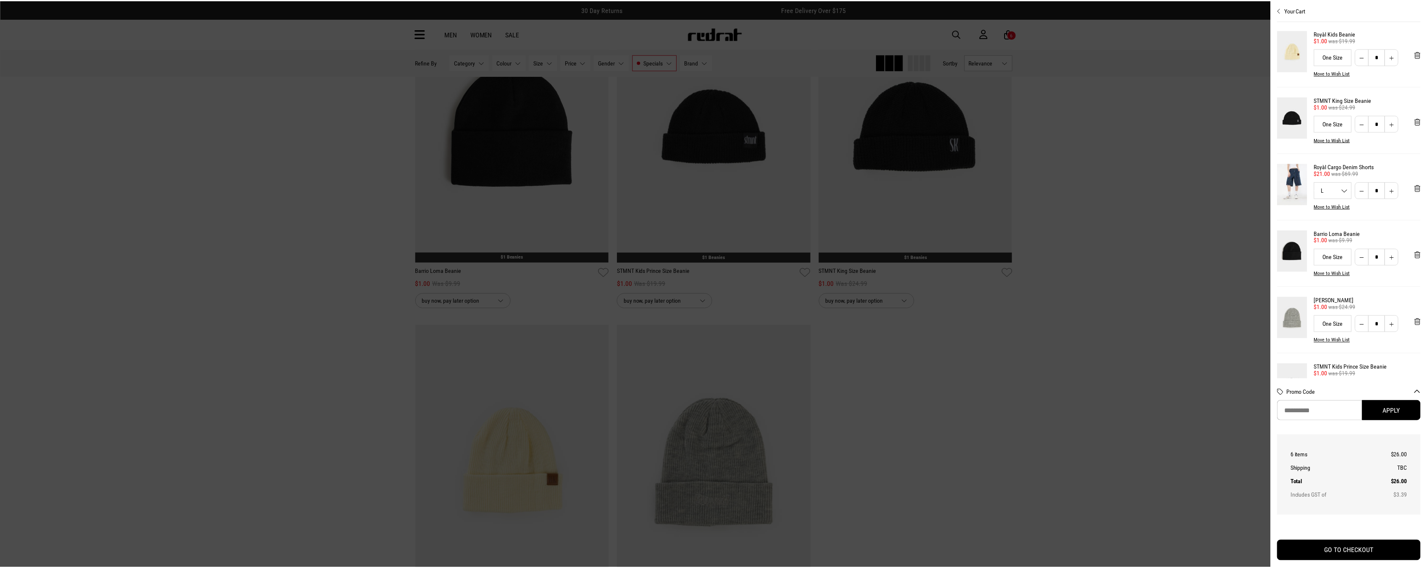
scroll to position [0, 0]
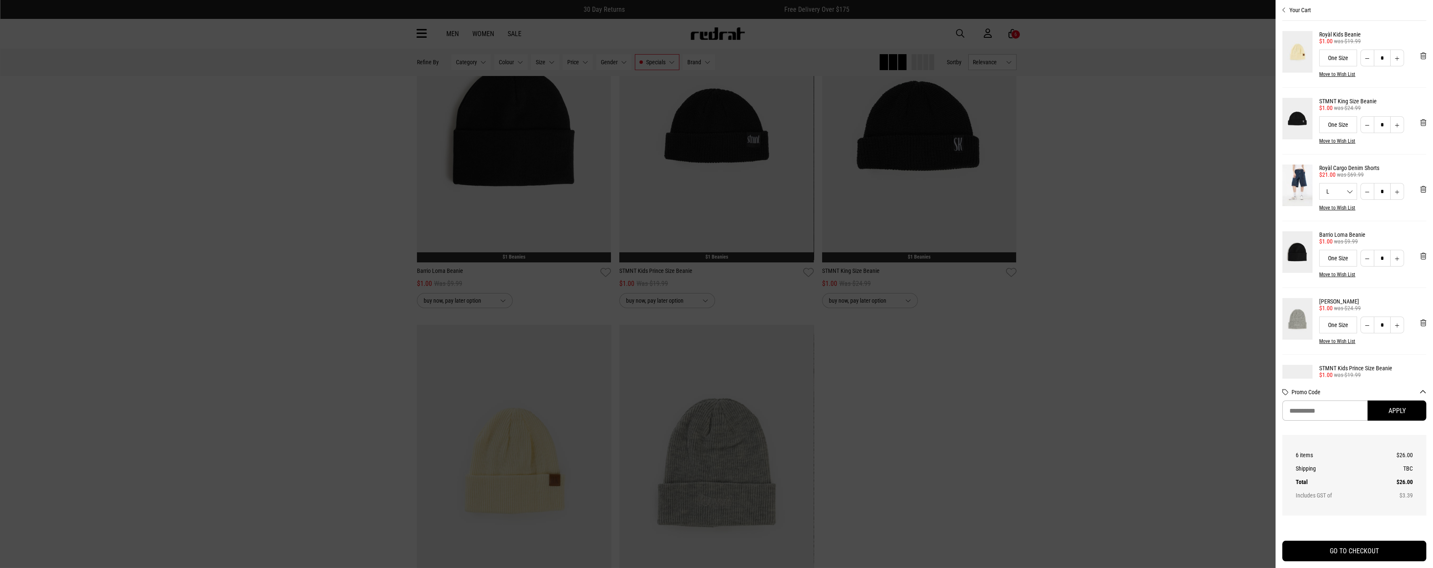
click at [1150, 196] on div at bounding box center [716, 284] width 1433 height 568
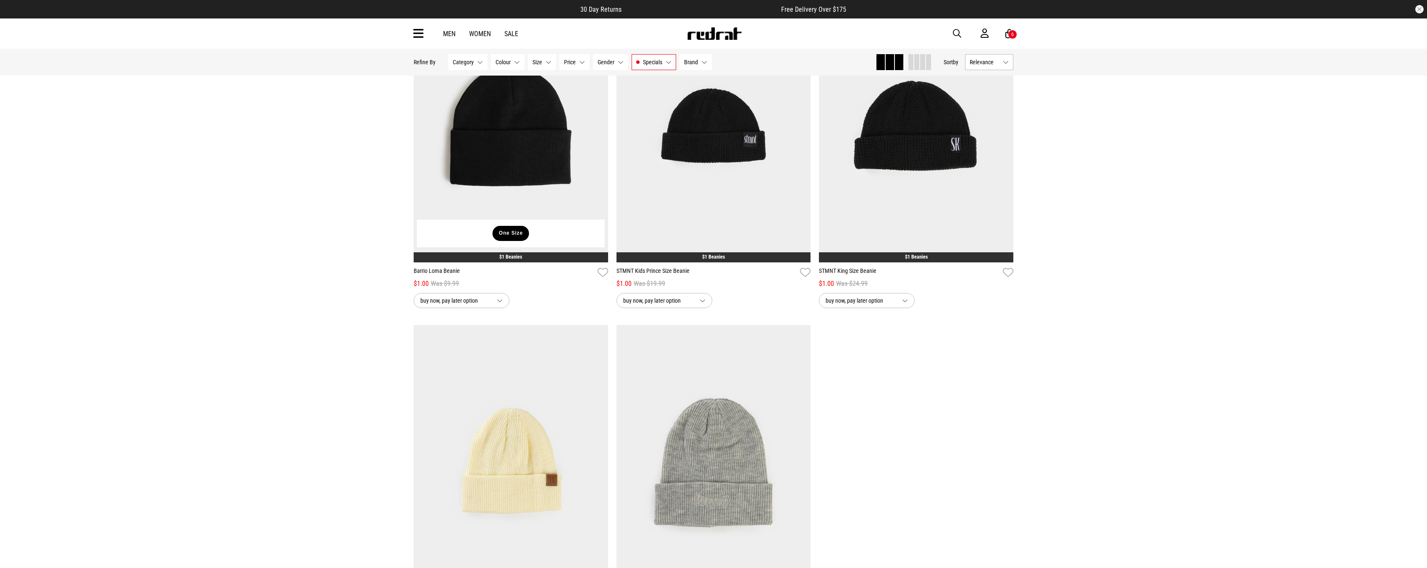
click at [527, 235] on button "One Size" at bounding box center [510, 233] width 37 height 15
type input "*"
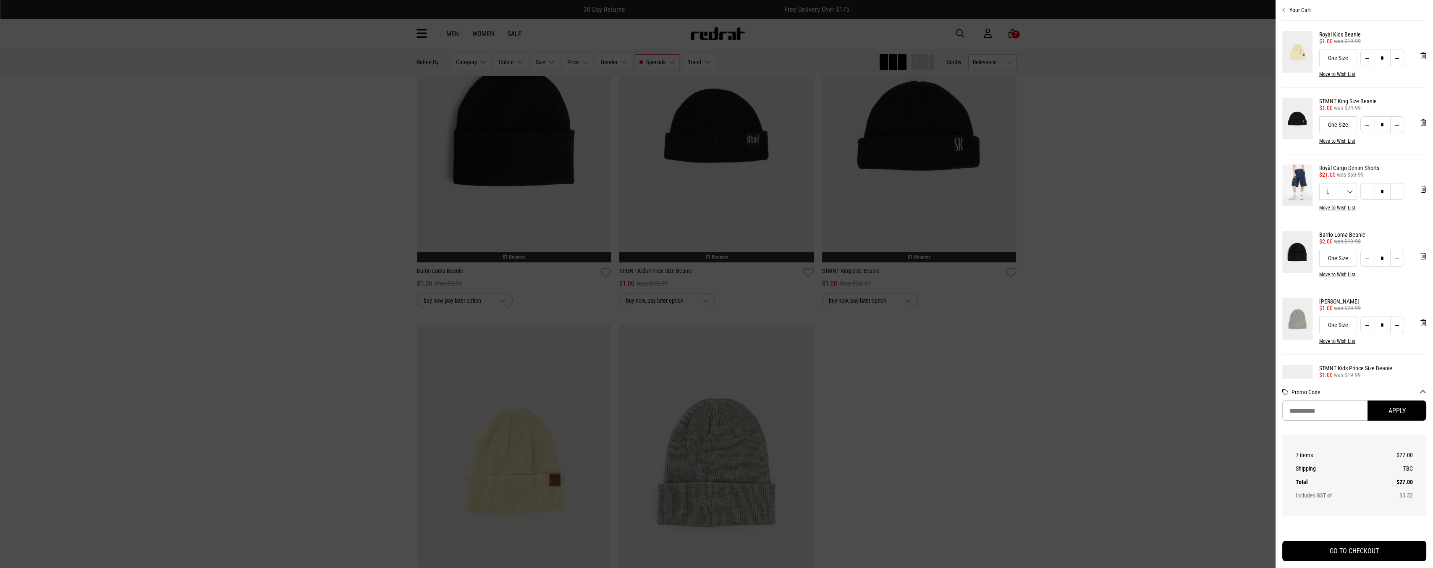
click at [1044, 371] on div at bounding box center [716, 284] width 1433 height 568
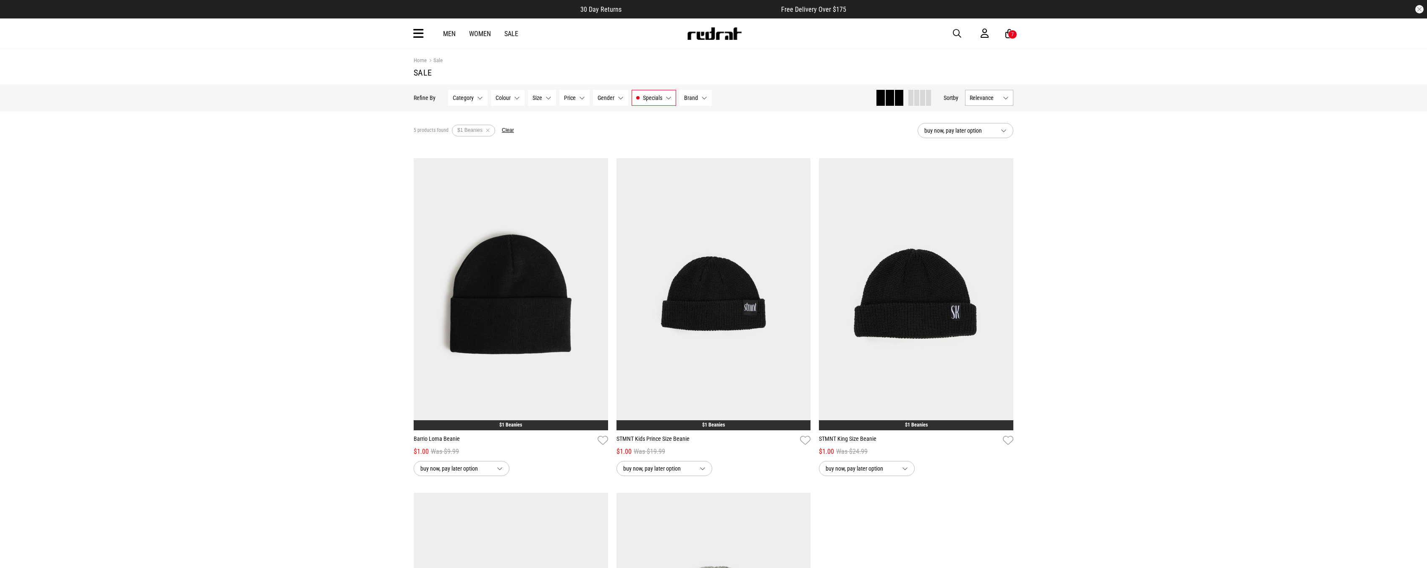
click at [655, 97] on span "Specials" at bounding box center [652, 97] width 19 height 7
click at [670, 137] on span "$1 Beanies" at bounding box center [663, 140] width 26 height 7
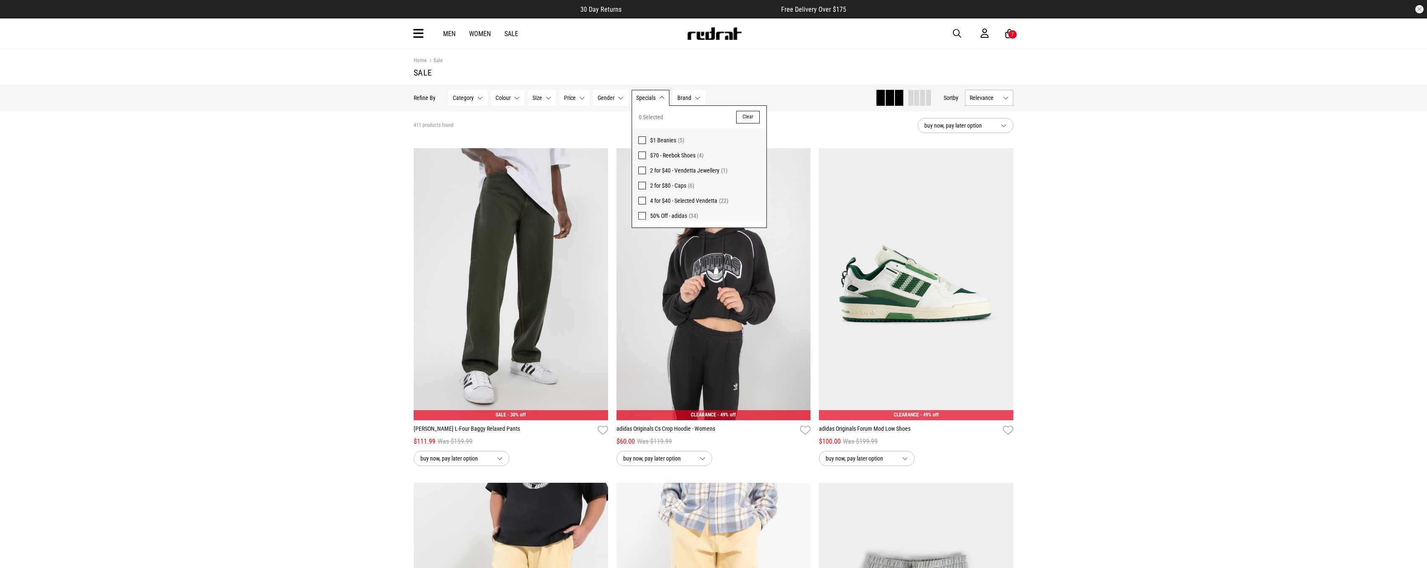
click at [618, 98] on button "Gender None selected" at bounding box center [610, 98] width 35 height 16
click at [582, 97] on button "Price None selected" at bounding box center [574, 98] width 30 height 16
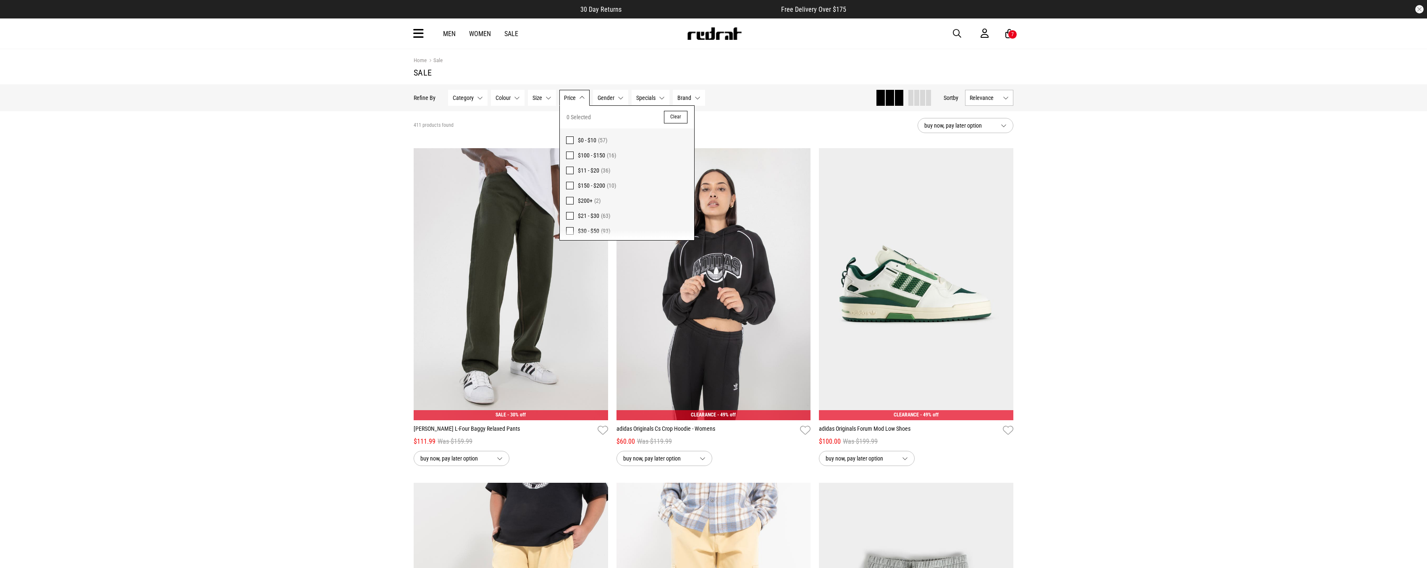
click at [571, 139] on span at bounding box center [570, 140] width 8 height 8
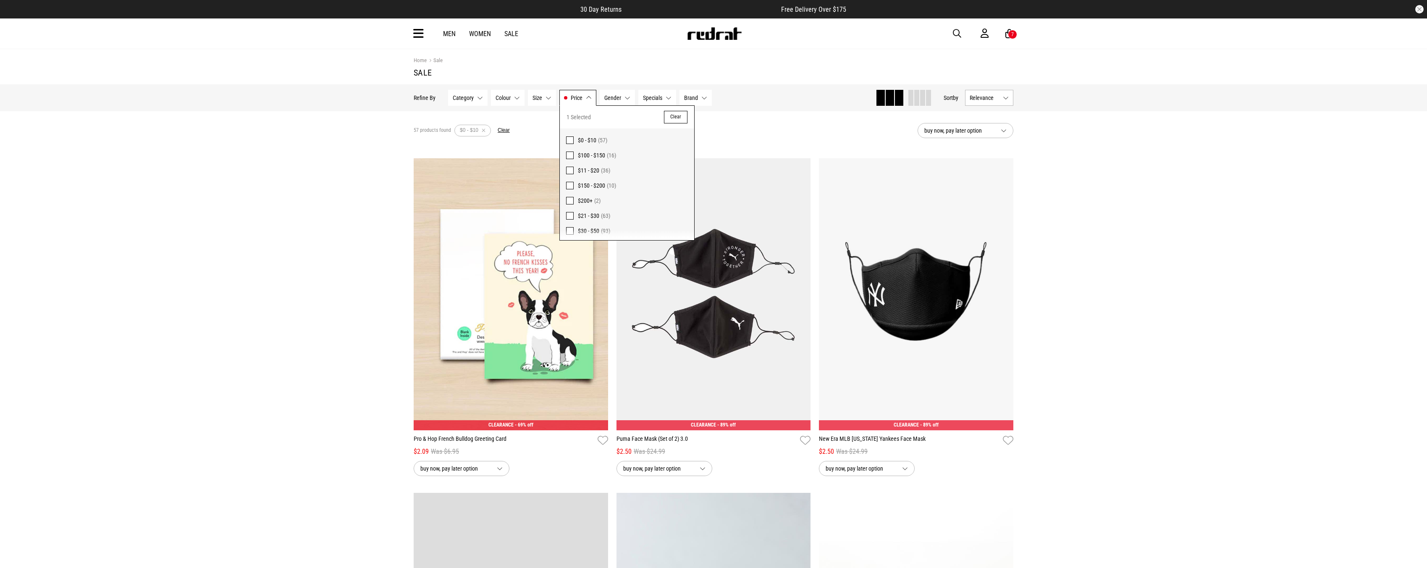
click at [571, 139] on span at bounding box center [570, 140] width 8 height 8
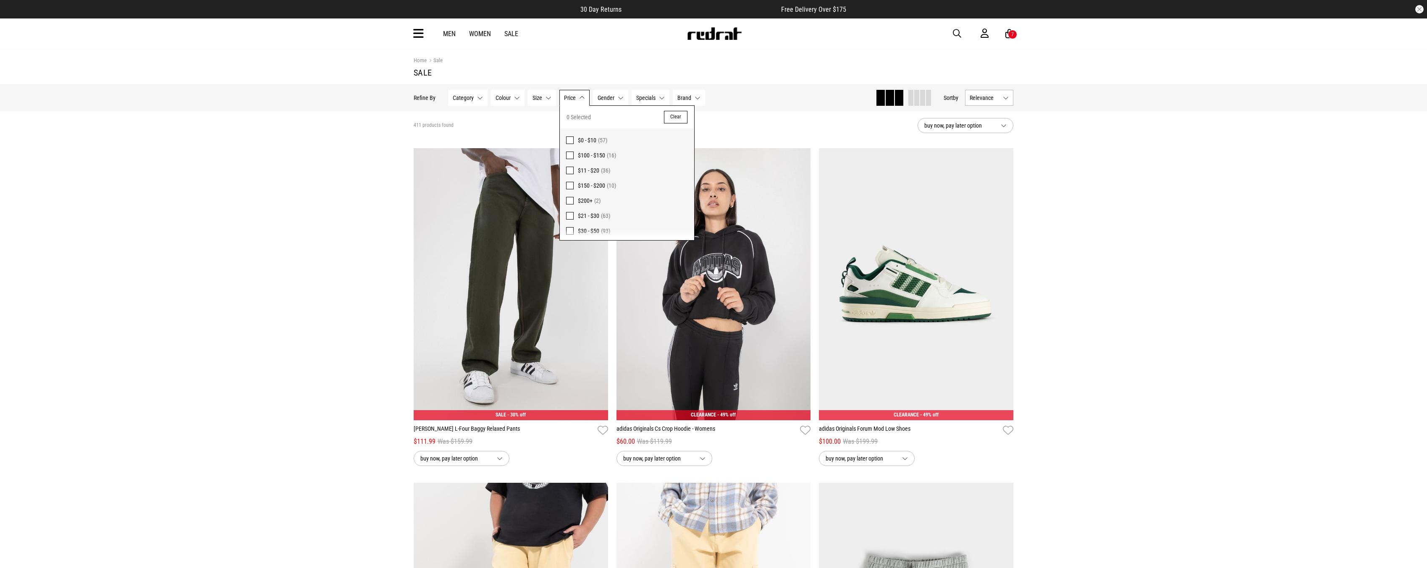
click at [506, 100] on span "Colour" at bounding box center [502, 97] width 15 height 7
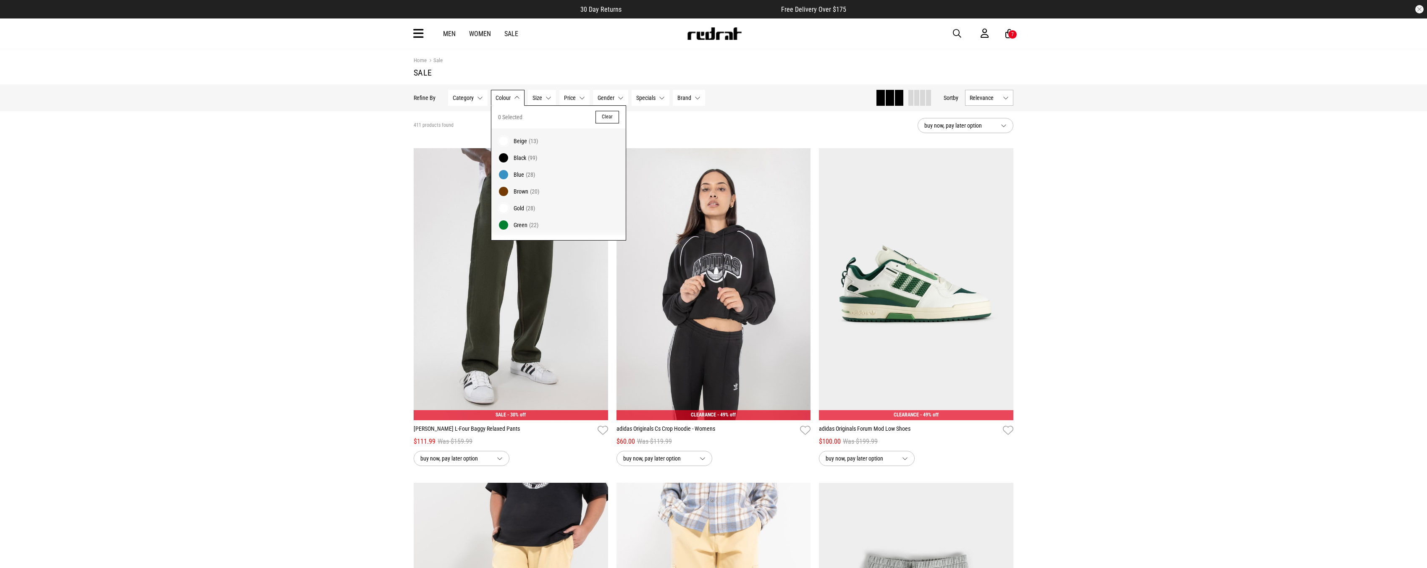
click at [482, 99] on button "Category None selected" at bounding box center [467, 98] width 39 height 16
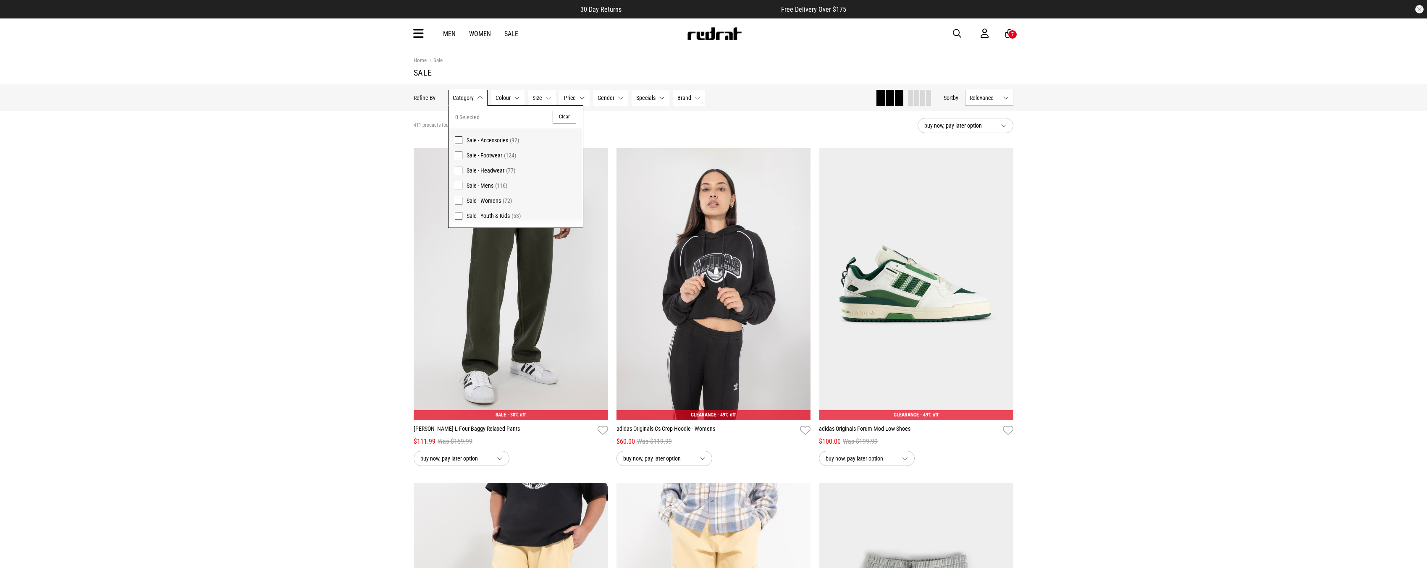
click at [403, 31] on div "Men Women Sale Sign in New Back Footwear Back Mens Back Womens Back Youth & Kid…" at bounding box center [713, 33] width 1427 height 30
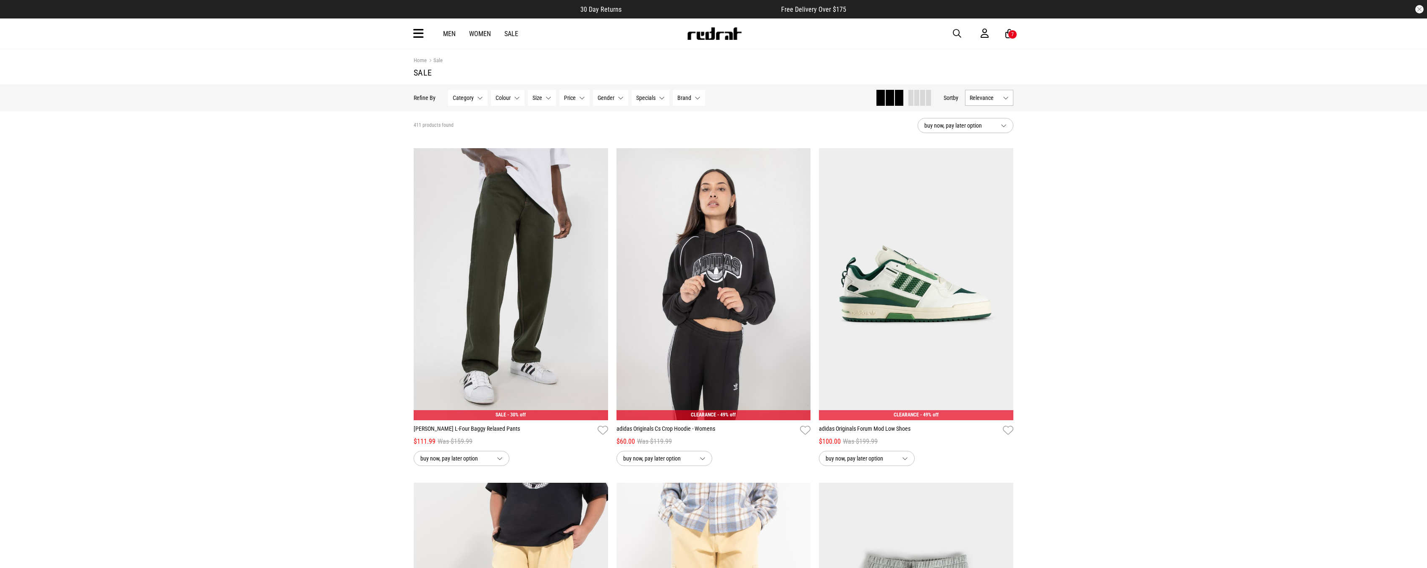
click at [415, 37] on icon at bounding box center [418, 34] width 10 height 14
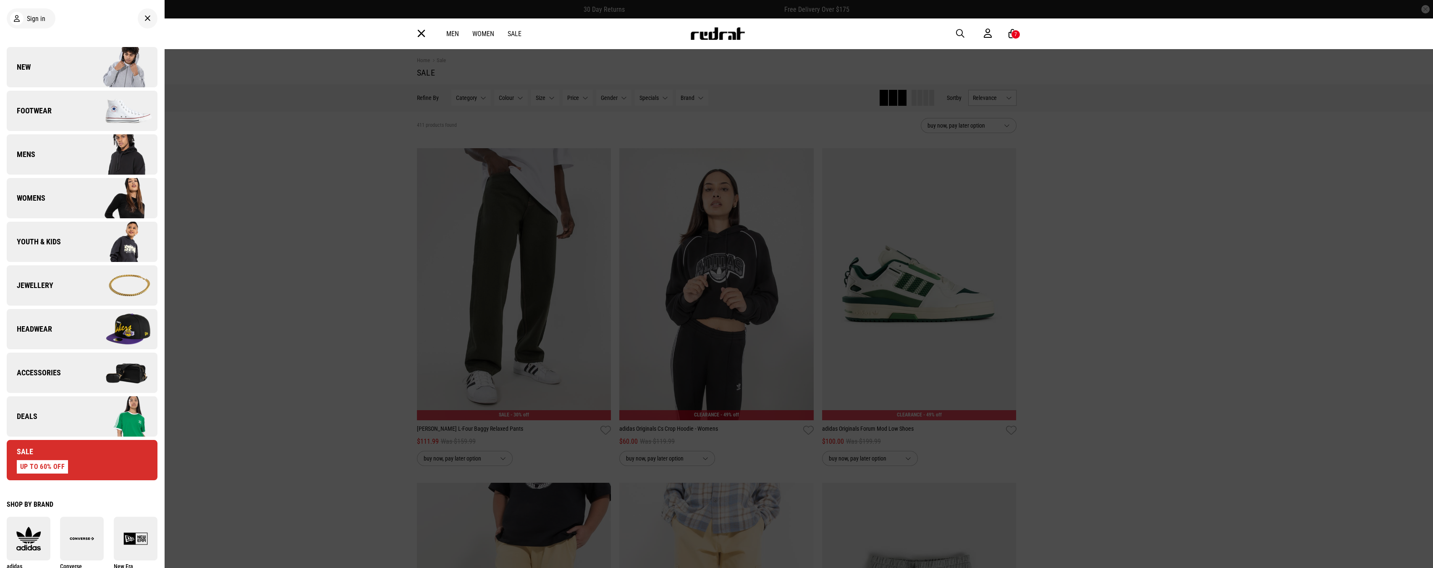
click at [508, 31] on link "Sale" at bounding box center [515, 34] width 14 height 8
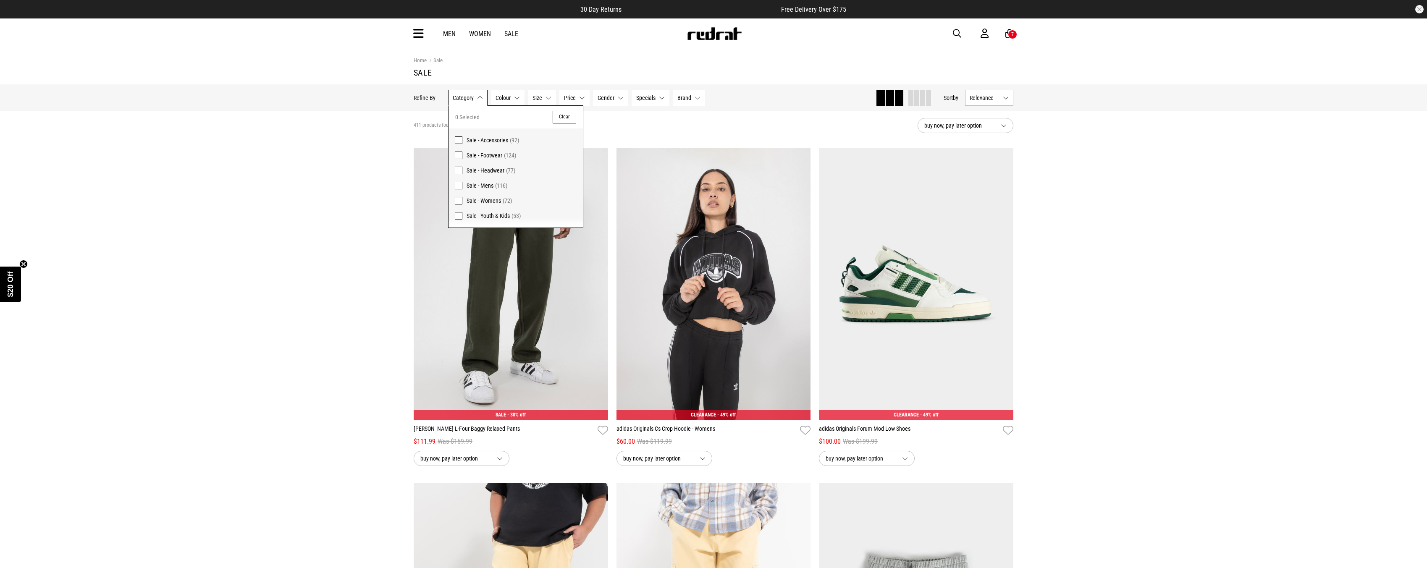
click at [504, 171] on span "Sale - Headwear (77)" at bounding box center [521, 170] width 110 height 10
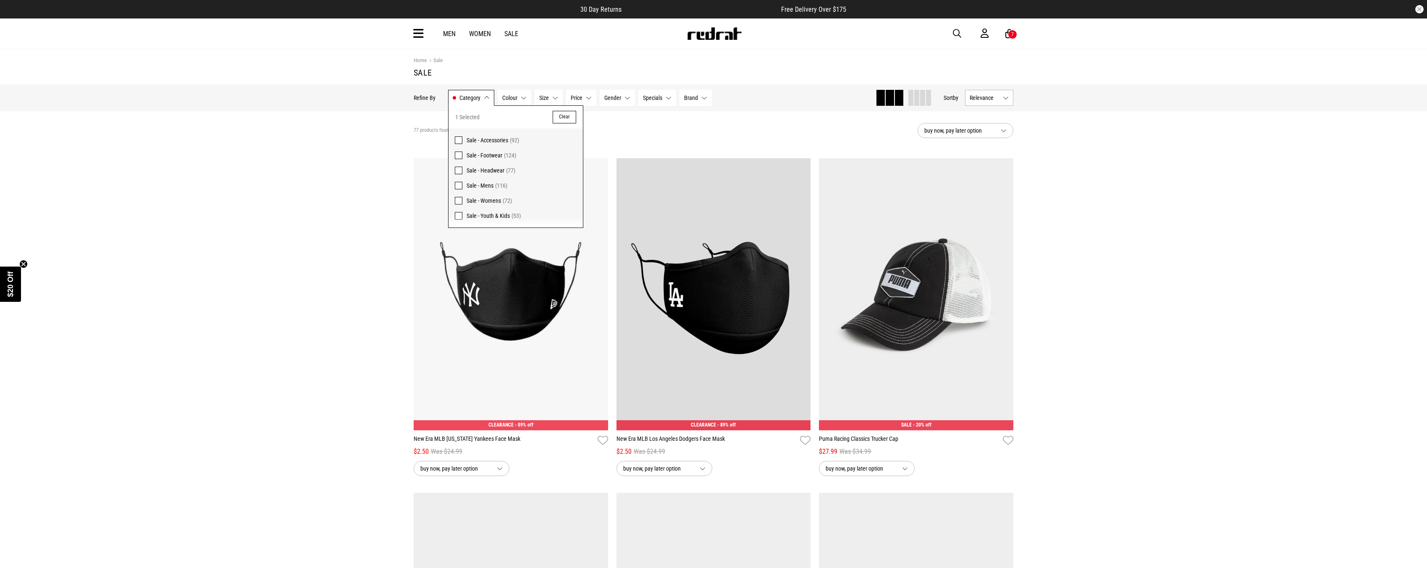
click at [996, 97] on span "Relevance" at bounding box center [984, 97] width 30 height 7
click at [990, 144] on li "Price (Lowest)" at bounding box center [988, 144] width 47 height 16
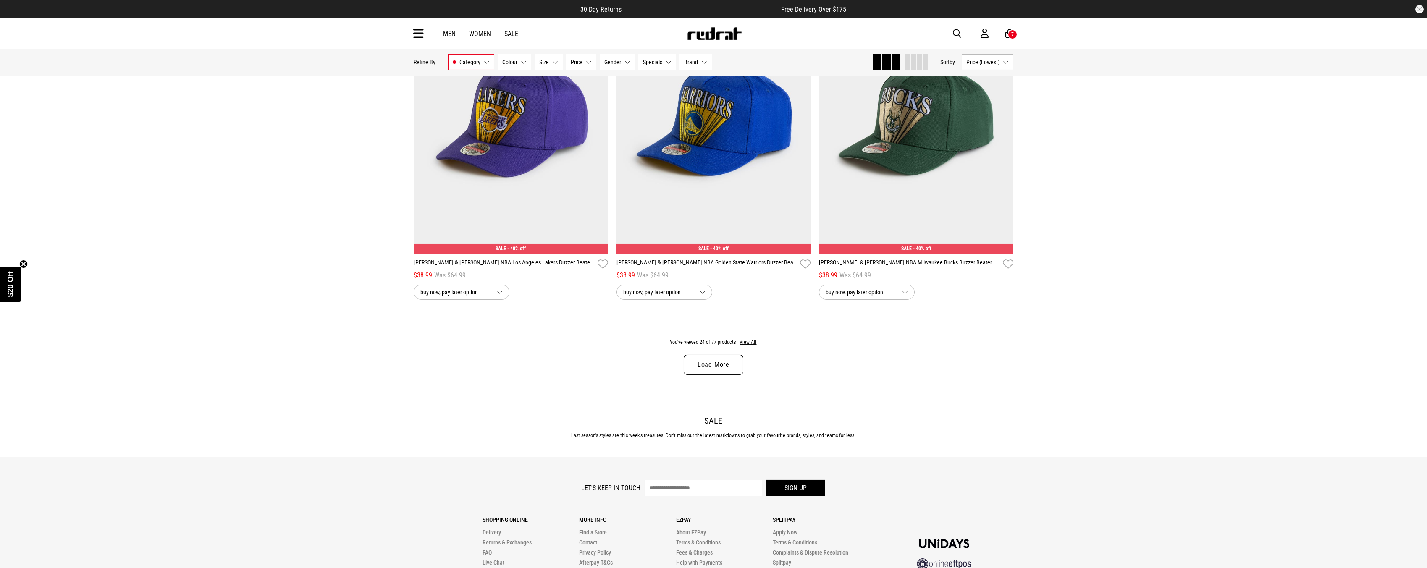
scroll to position [2642, 0]
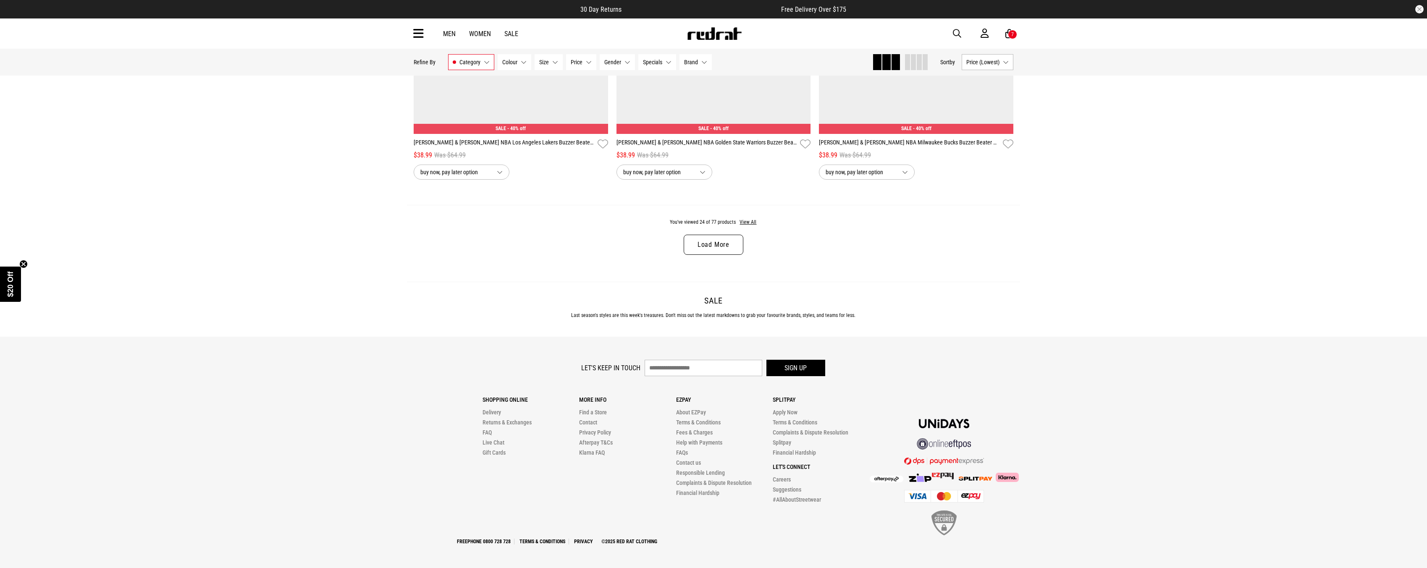
click at [720, 240] on link "Load More" at bounding box center [714, 245] width 60 height 20
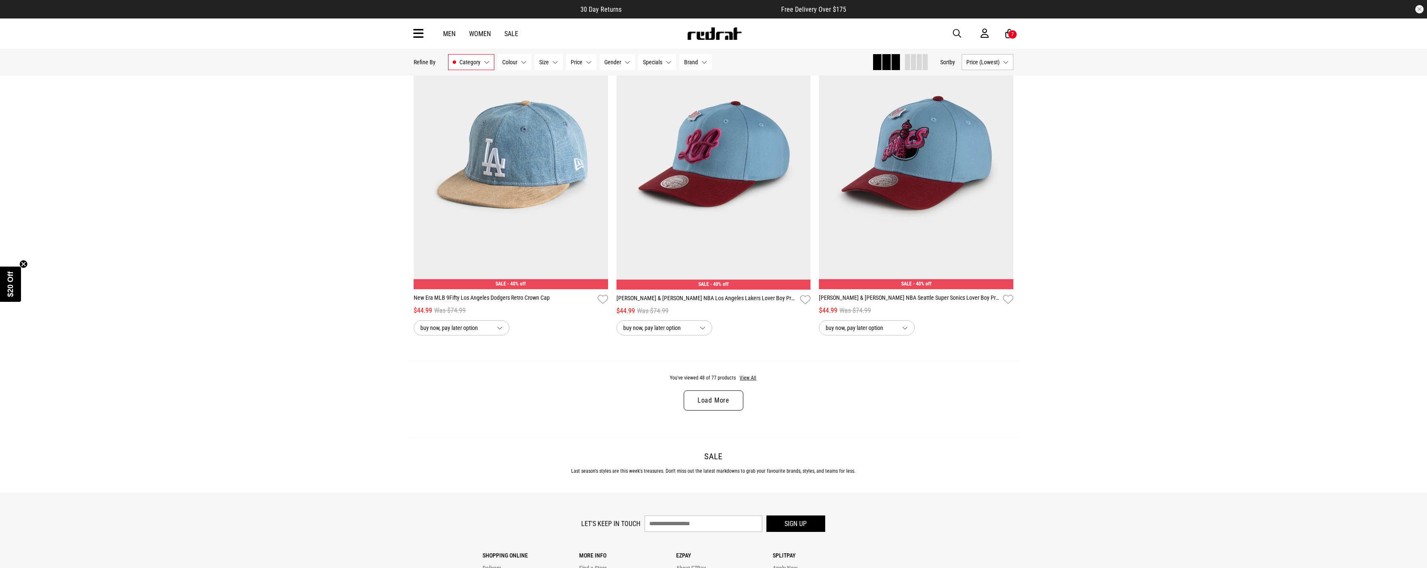
scroll to position [5322, 0]
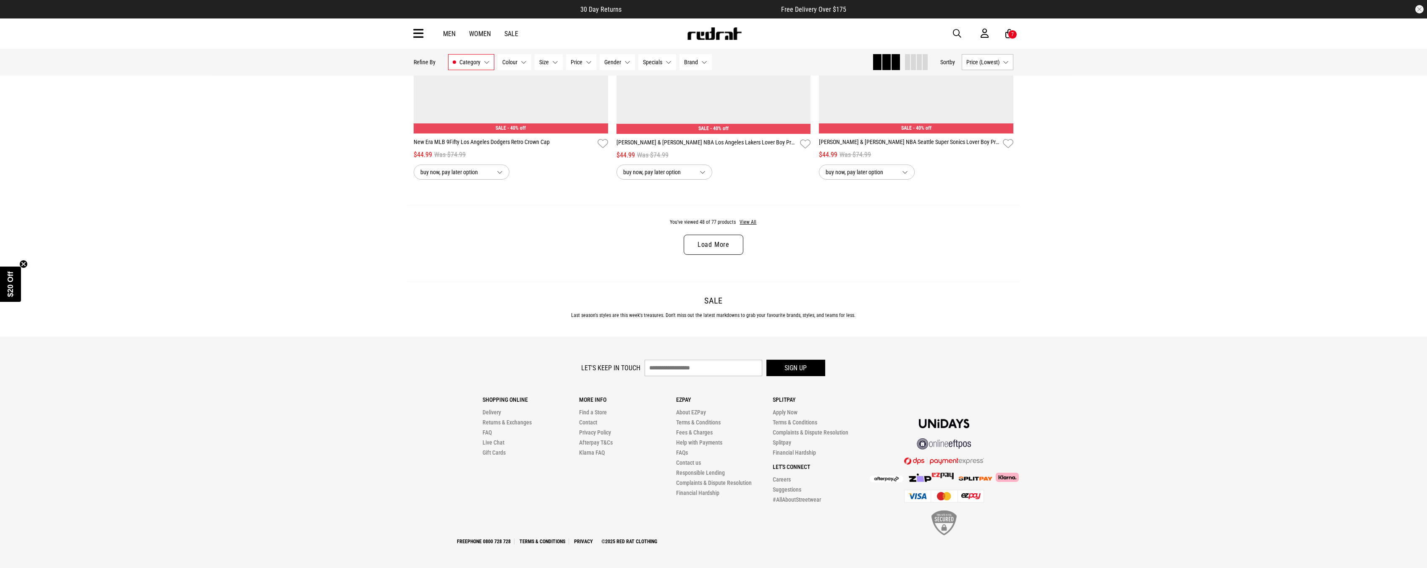
click at [728, 248] on link "Load More" at bounding box center [714, 245] width 60 height 20
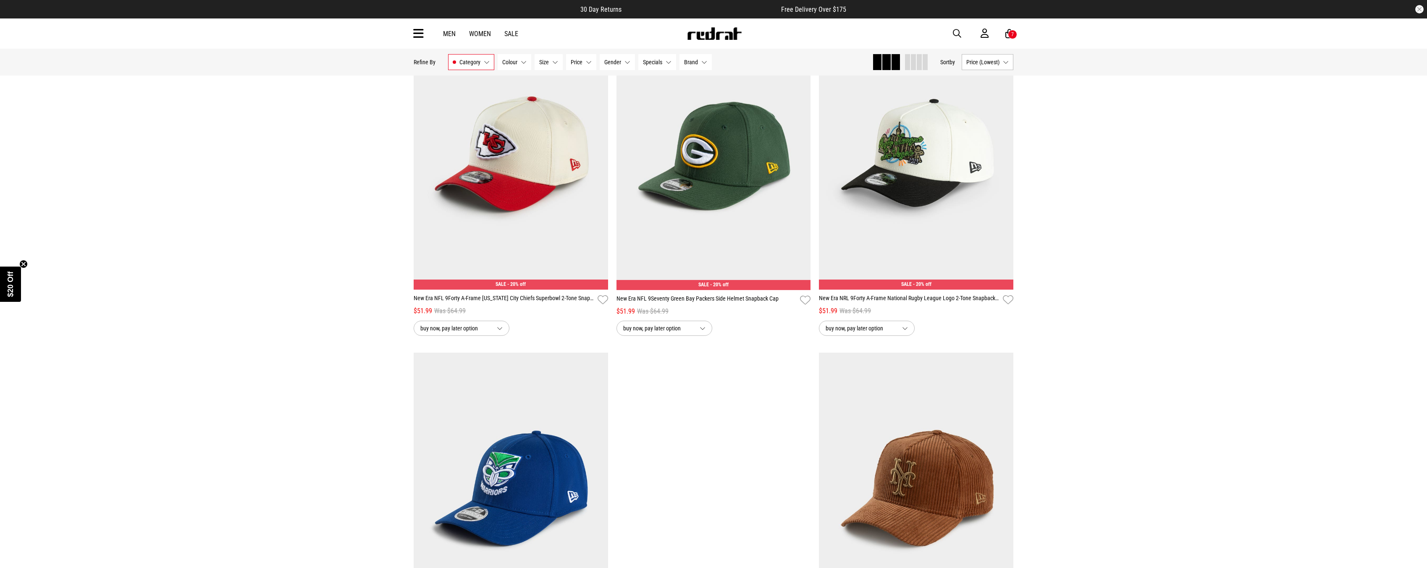
scroll to position [7841, 0]
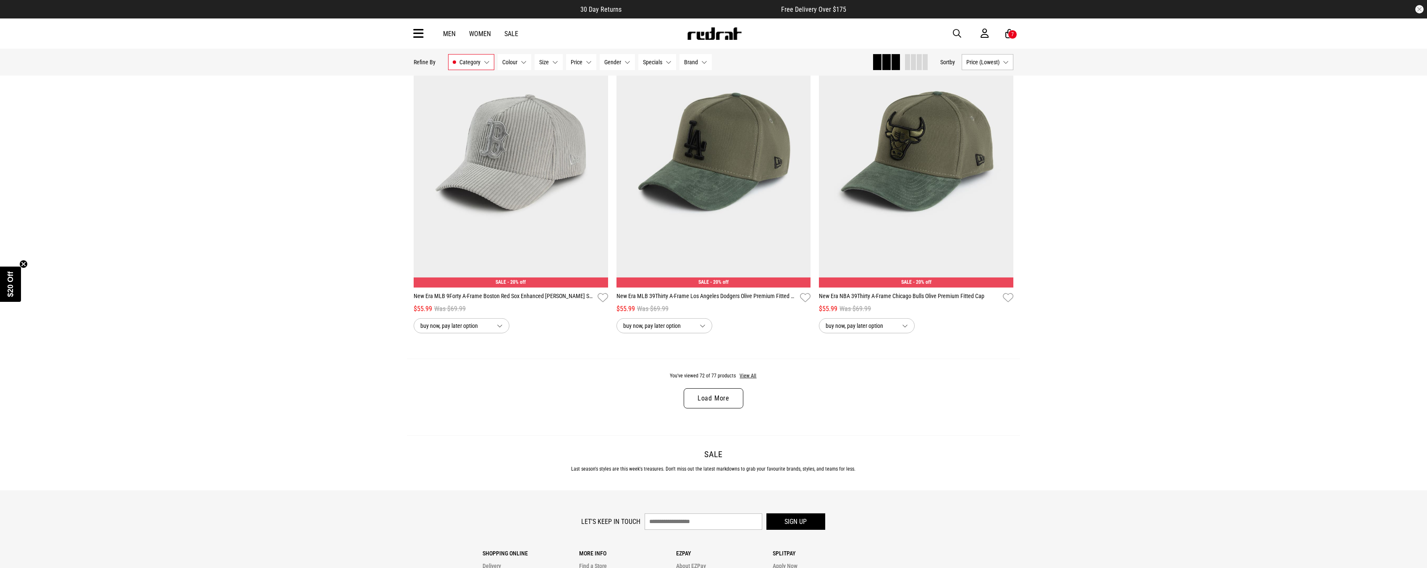
click at [735, 403] on link "Load More" at bounding box center [714, 398] width 60 height 20
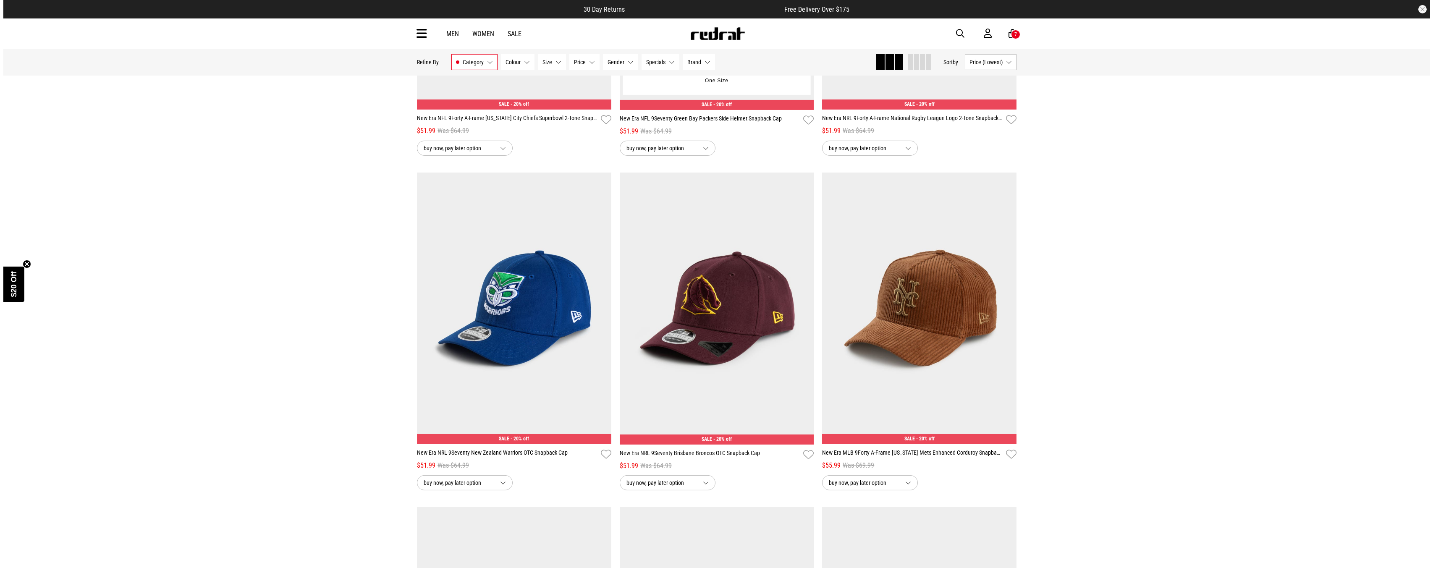
scroll to position [7131, 0]
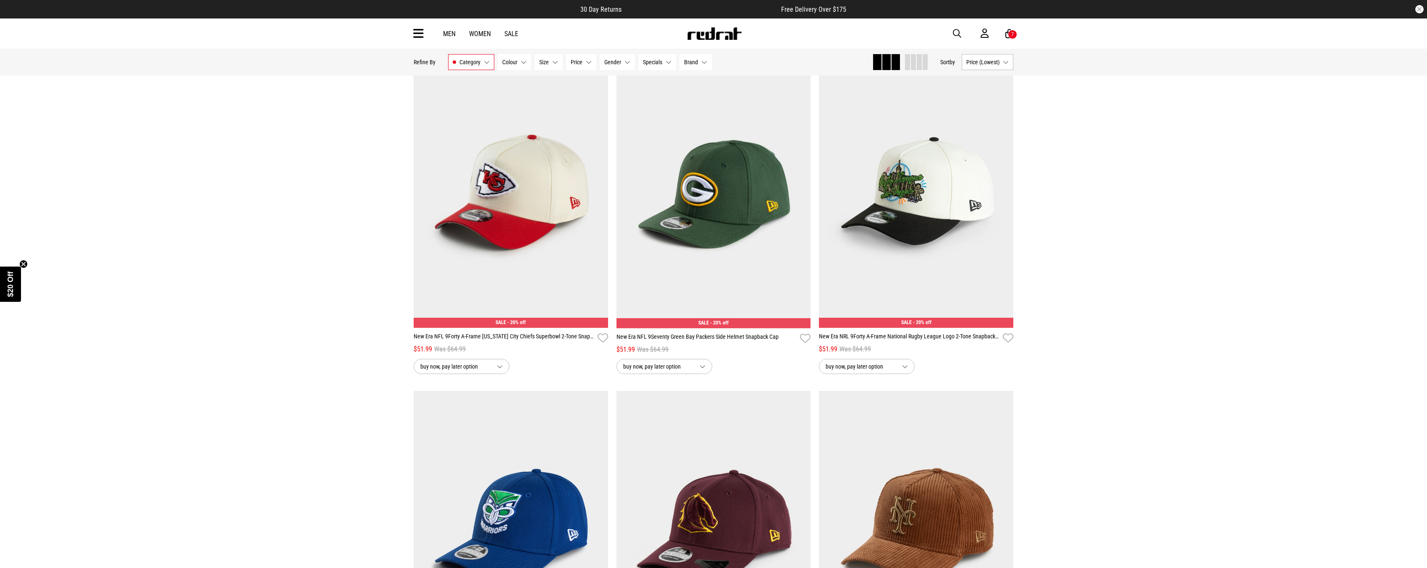
click at [415, 36] on icon at bounding box center [418, 34] width 10 height 14
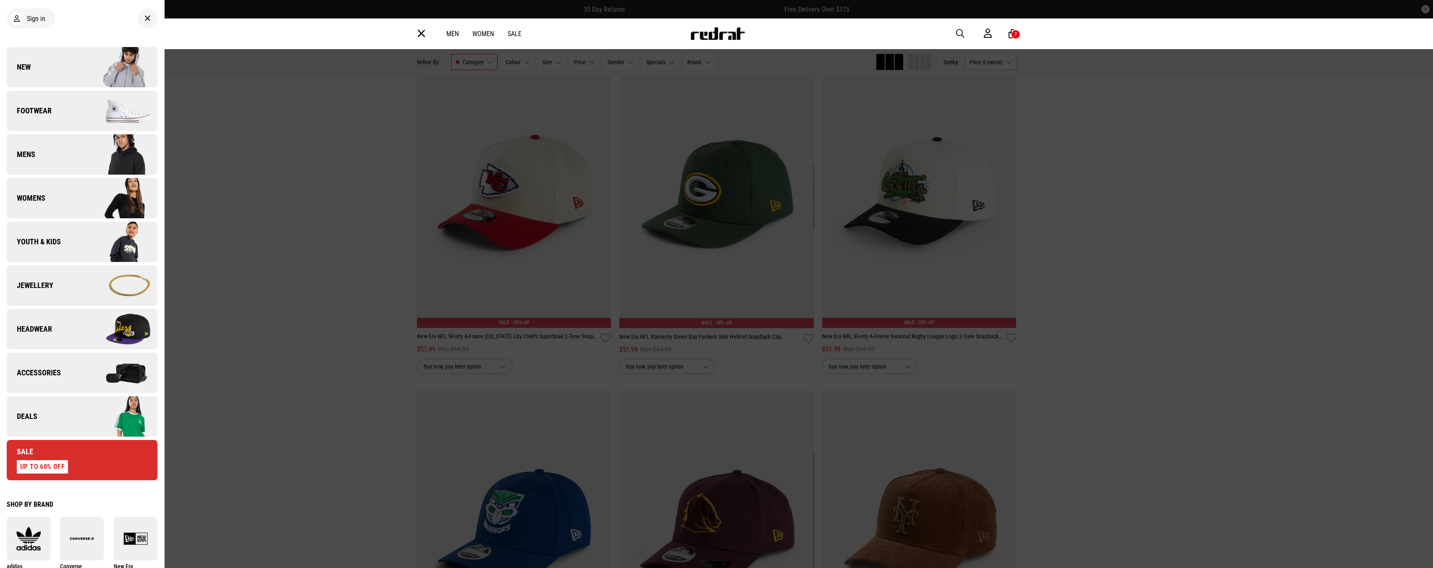
click at [113, 372] on img at bounding box center [119, 373] width 75 height 42
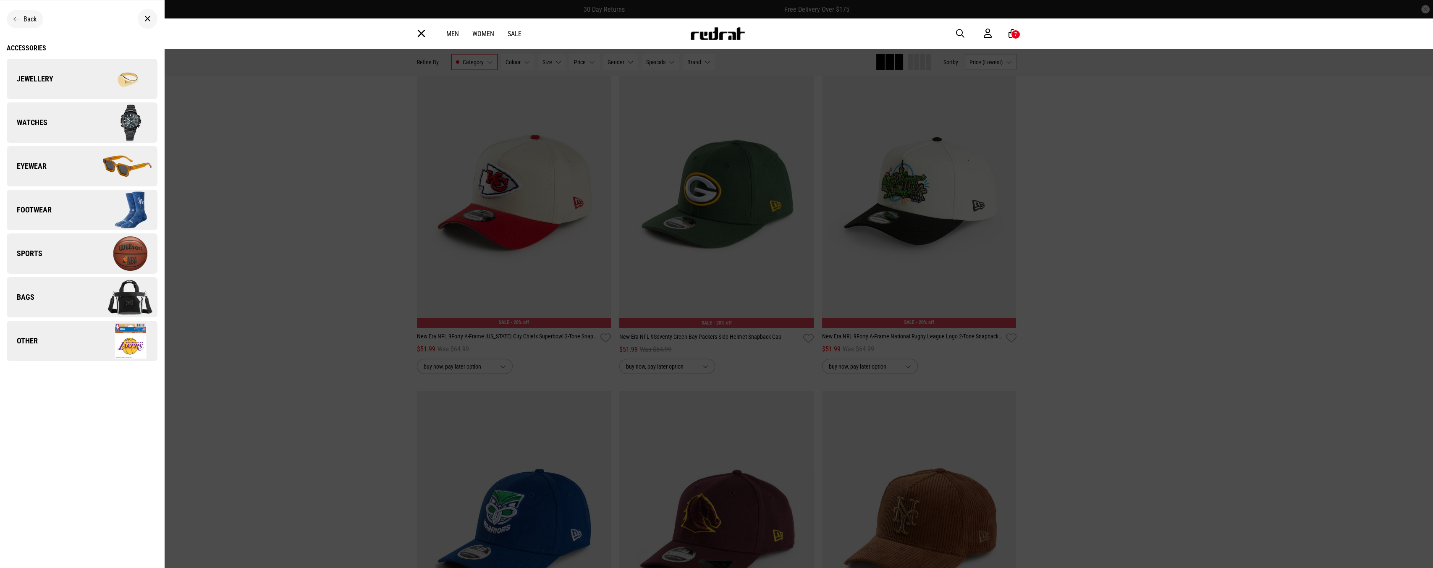
click at [66, 307] on link "Bags" at bounding box center [82, 297] width 151 height 40
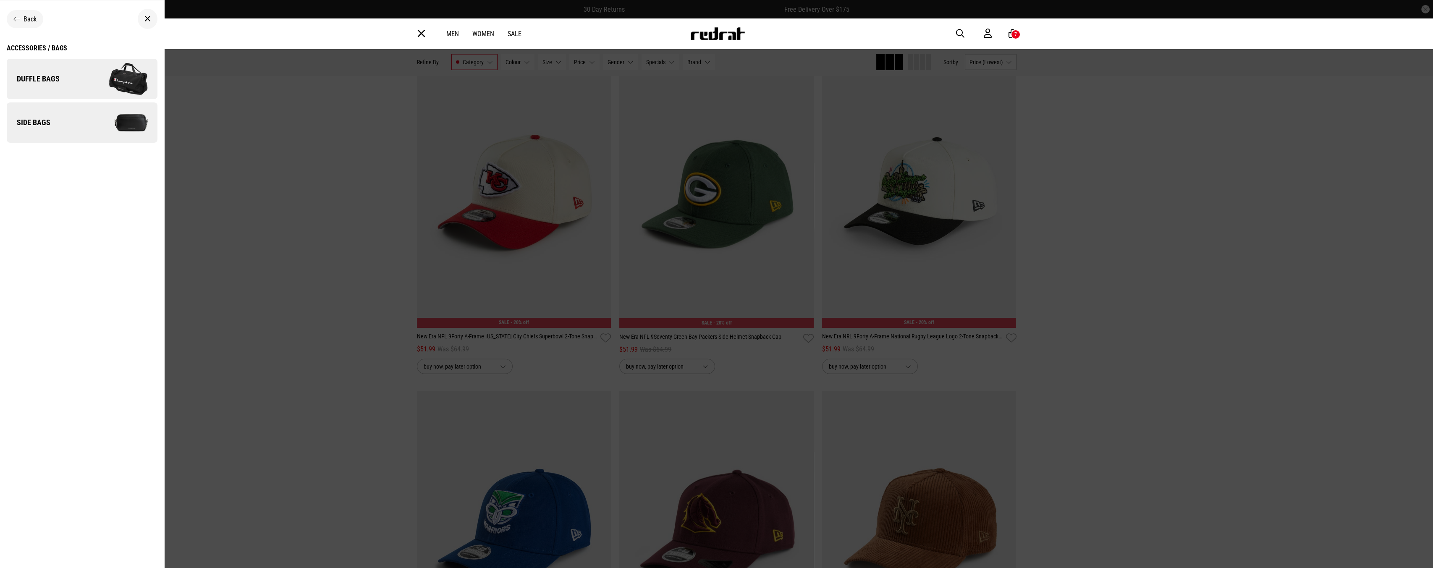
click at [24, 118] on span "Side Bags" at bounding box center [29, 123] width 44 height 10
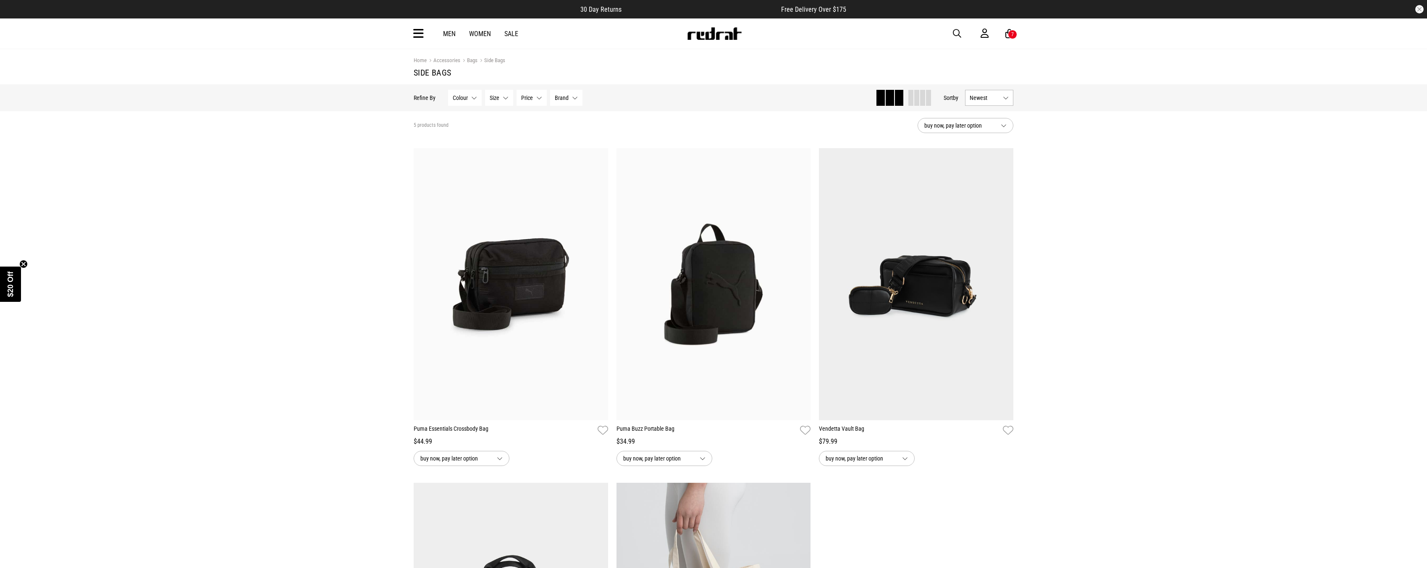
click at [998, 97] on span "Newest" at bounding box center [984, 97] width 30 height 7
click at [1000, 147] on li "Price (Lowest)" at bounding box center [988, 144] width 47 height 16
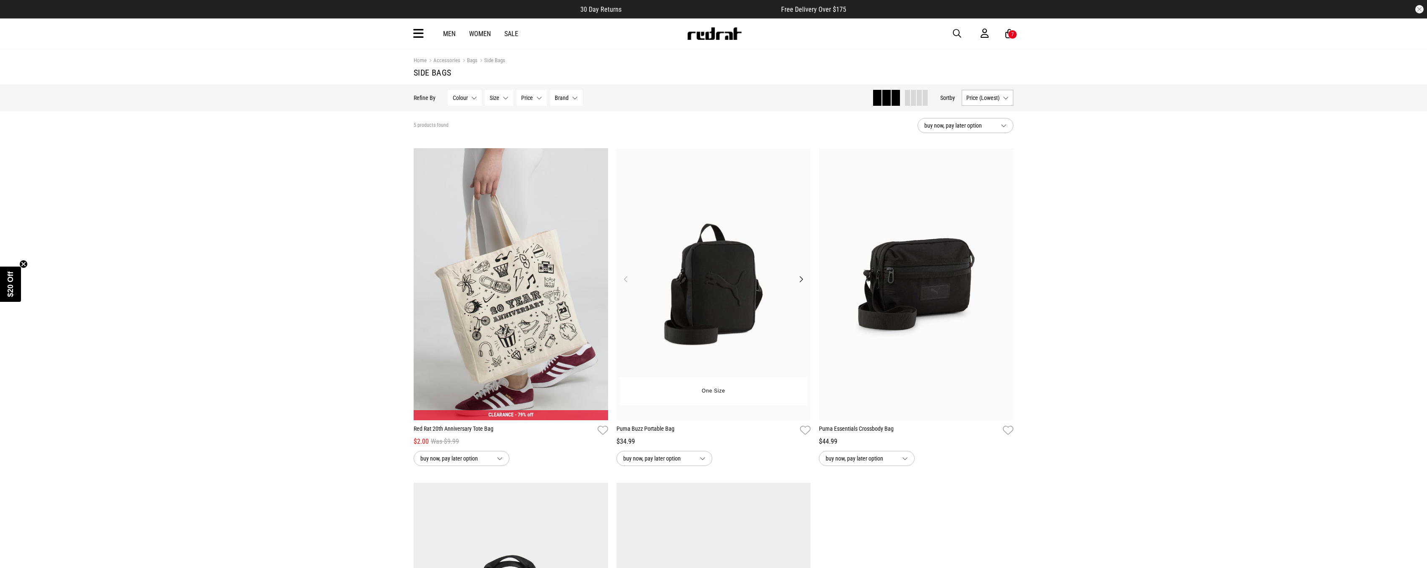
click at [802, 280] on button "Next" at bounding box center [801, 279] width 10 height 10
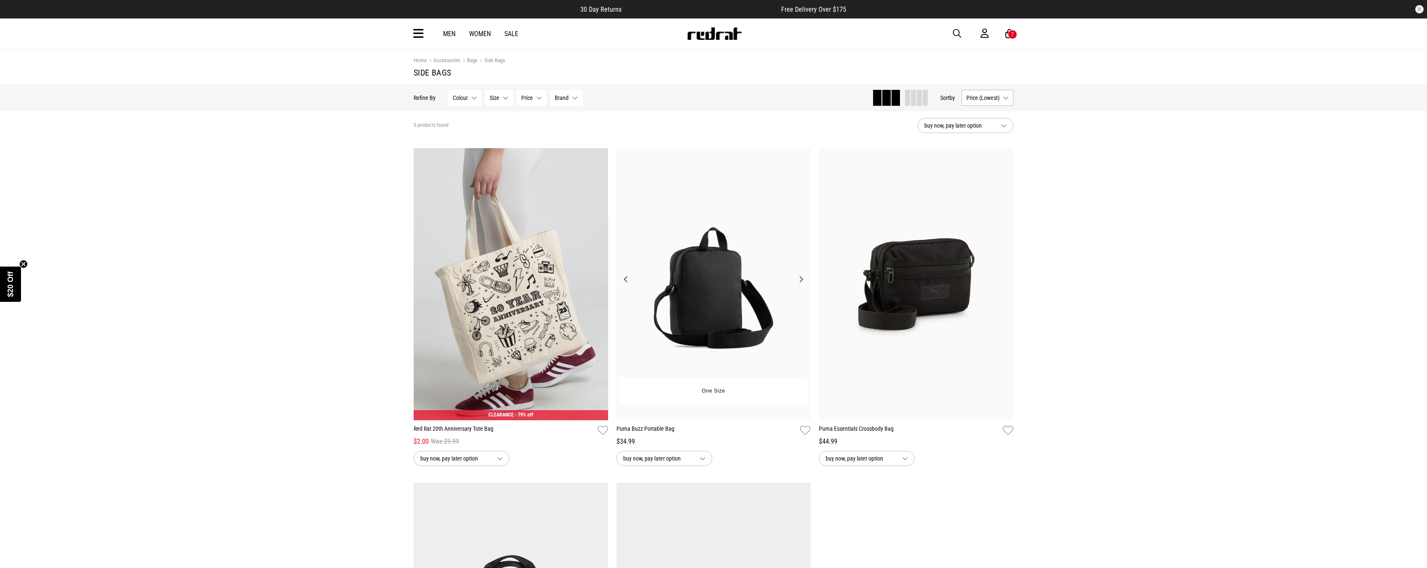
click at [801, 280] on button "Next" at bounding box center [801, 279] width 10 height 10
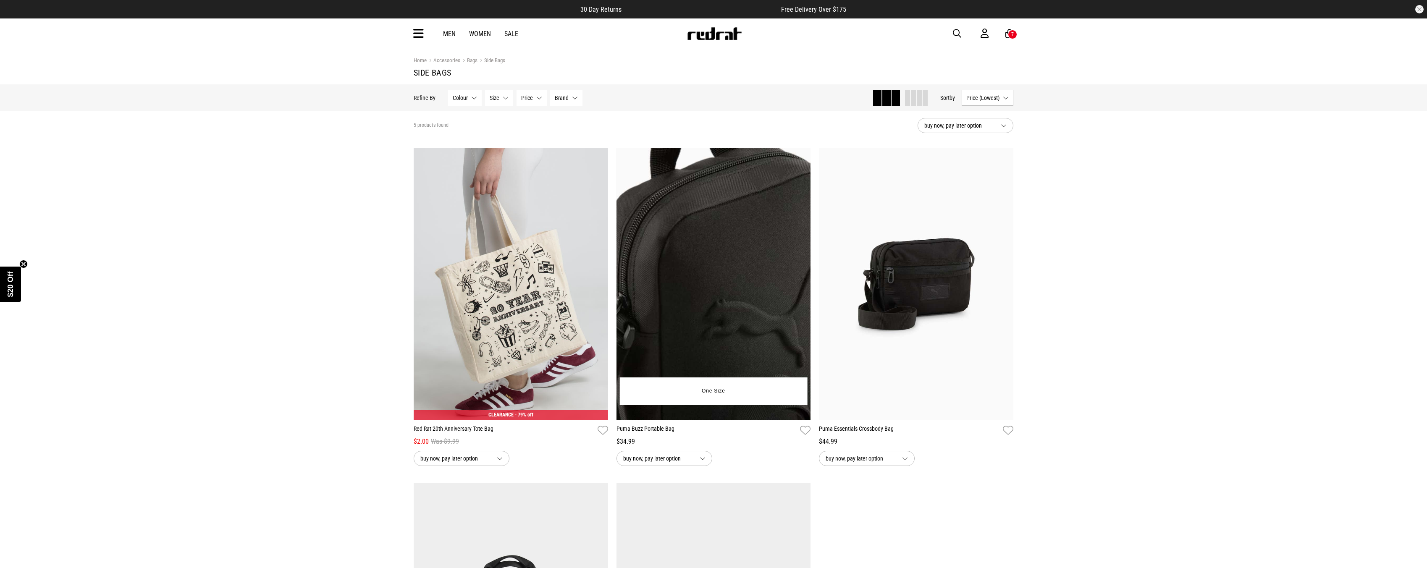
click at [801, 280] on button "Next" at bounding box center [801, 279] width 10 height 10
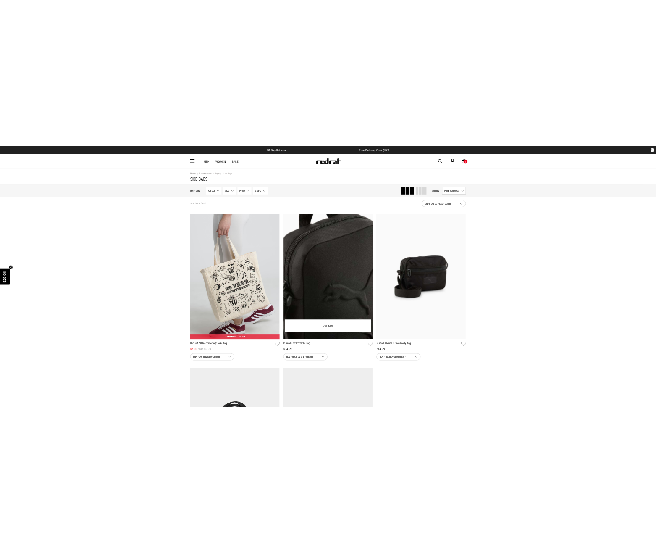
scroll to position [336, 0]
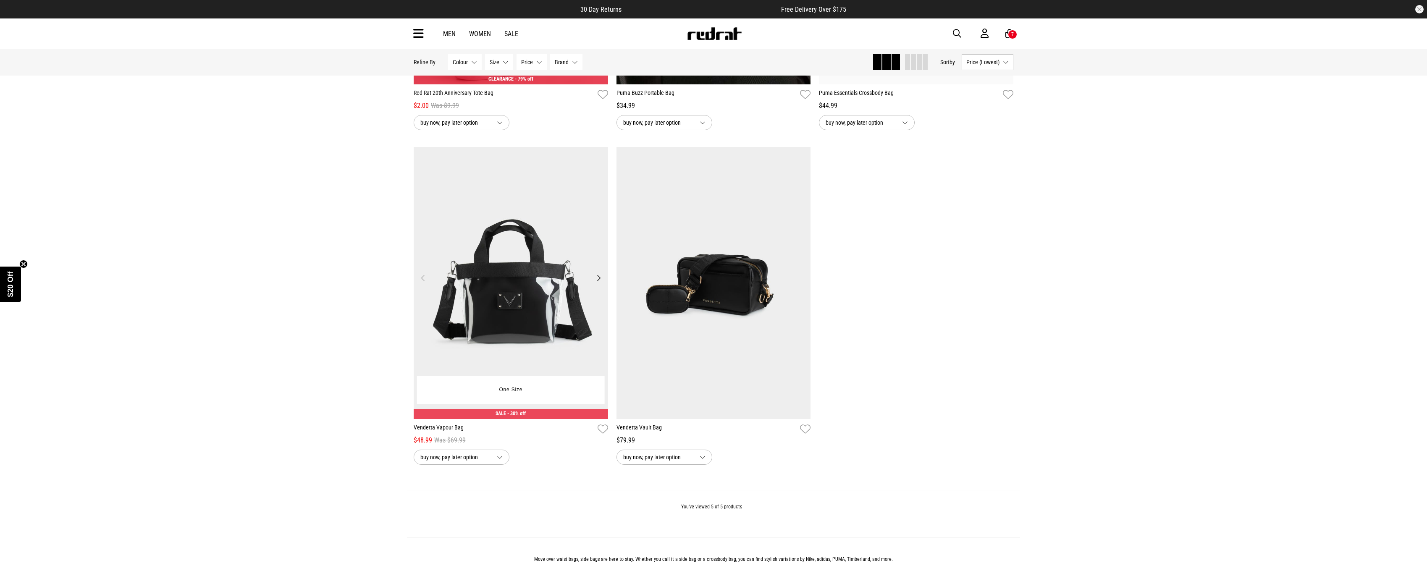
click at [594, 278] on button "Next" at bounding box center [598, 278] width 10 height 10
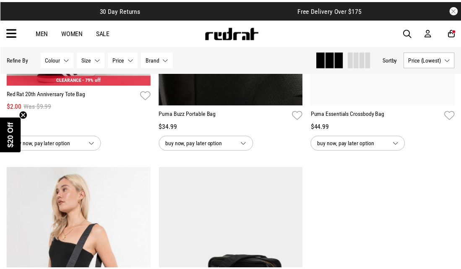
scroll to position [265, 0]
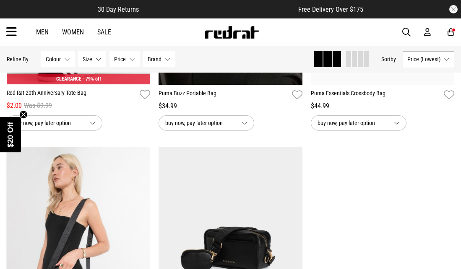
click at [9, 29] on icon at bounding box center [11, 32] width 10 height 14
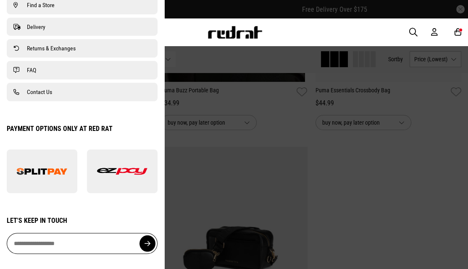
scroll to position [0, 0]
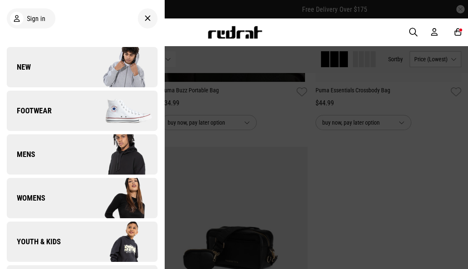
click at [73, 202] on link "Womens" at bounding box center [82, 198] width 151 height 40
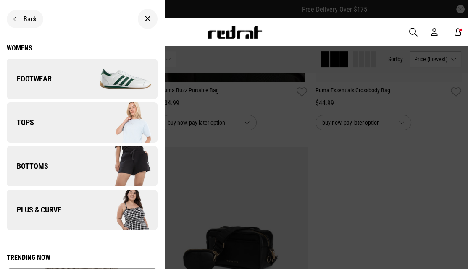
click at [52, 116] on link "Tops" at bounding box center [82, 122] width 151 height 40
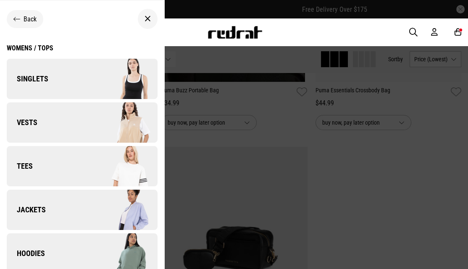
scroll to position [102, 0]
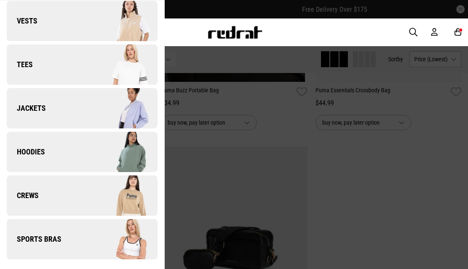
click at [82, 232] on img at bounding box center [119, 239] width 75 height 42
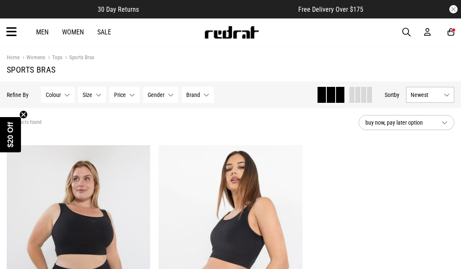
click at [13, 30] on icon at bounding box center [11, 32] width 10 height 14
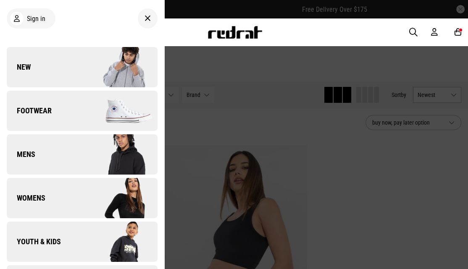
click at [461, 33] on div "Men Women Sale Sign in New Back Footwear Back Footwear Mens Back Mens Womens Ba…" at bounding box center [234, 31] width 468 height 27
click at [461, 33] on icon at bounding box center [457, 32] width 7 height 9
click at [457, 18] on div "Your Cart Royàl Kids Beanie $1 Beanies $1.00 was $19.99 One Size * Move to Wish…" at bounding box center [234, 18] width 468 height 0
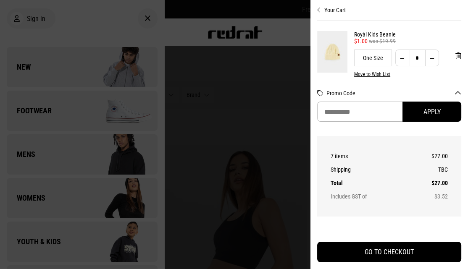
click at [294, 8] on div at bounding box center [234, 134] width 468 height 269
